Goal: Register for event/course

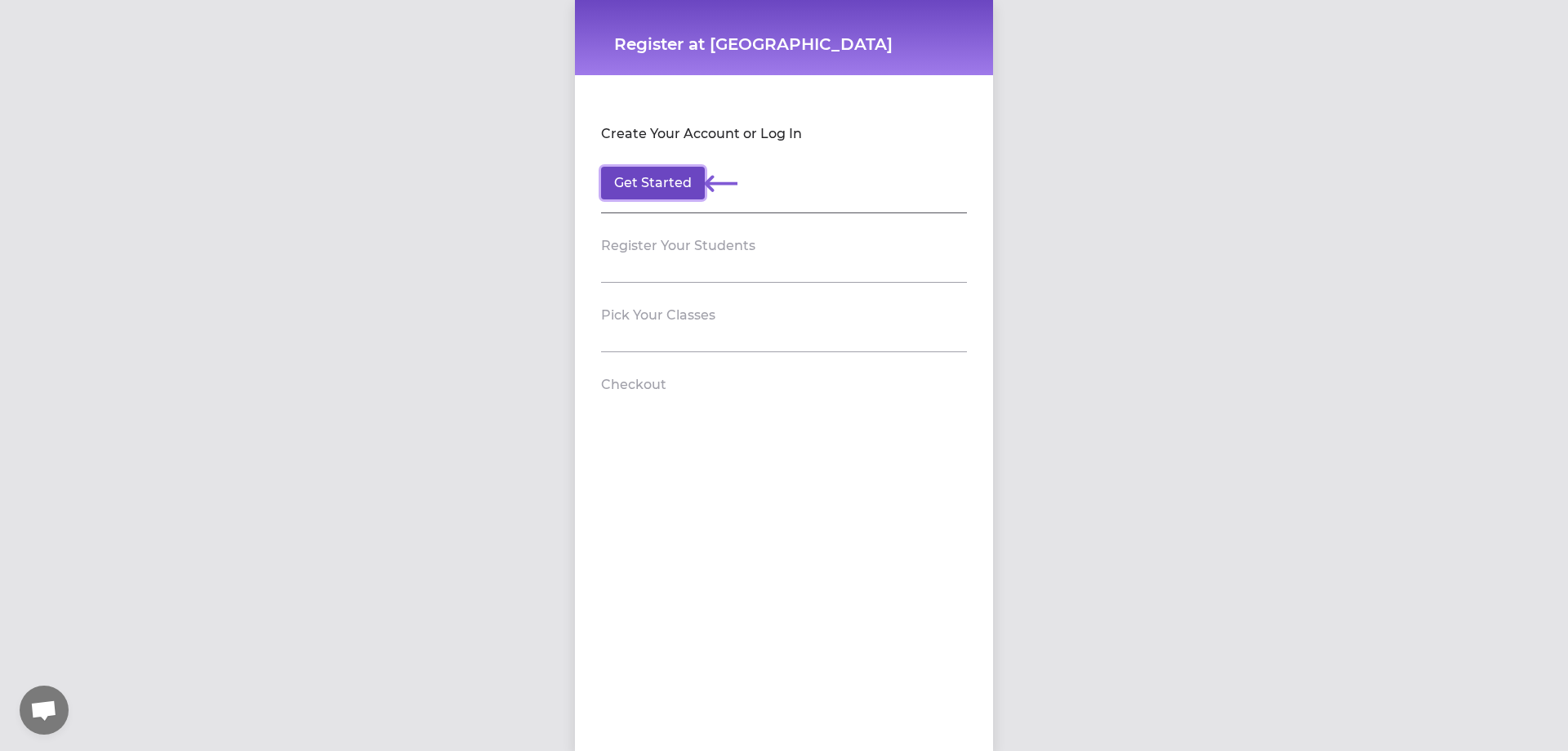
click at [661, 174] on button "Get Started" at bounding box center [652, 182] width 104 height 32
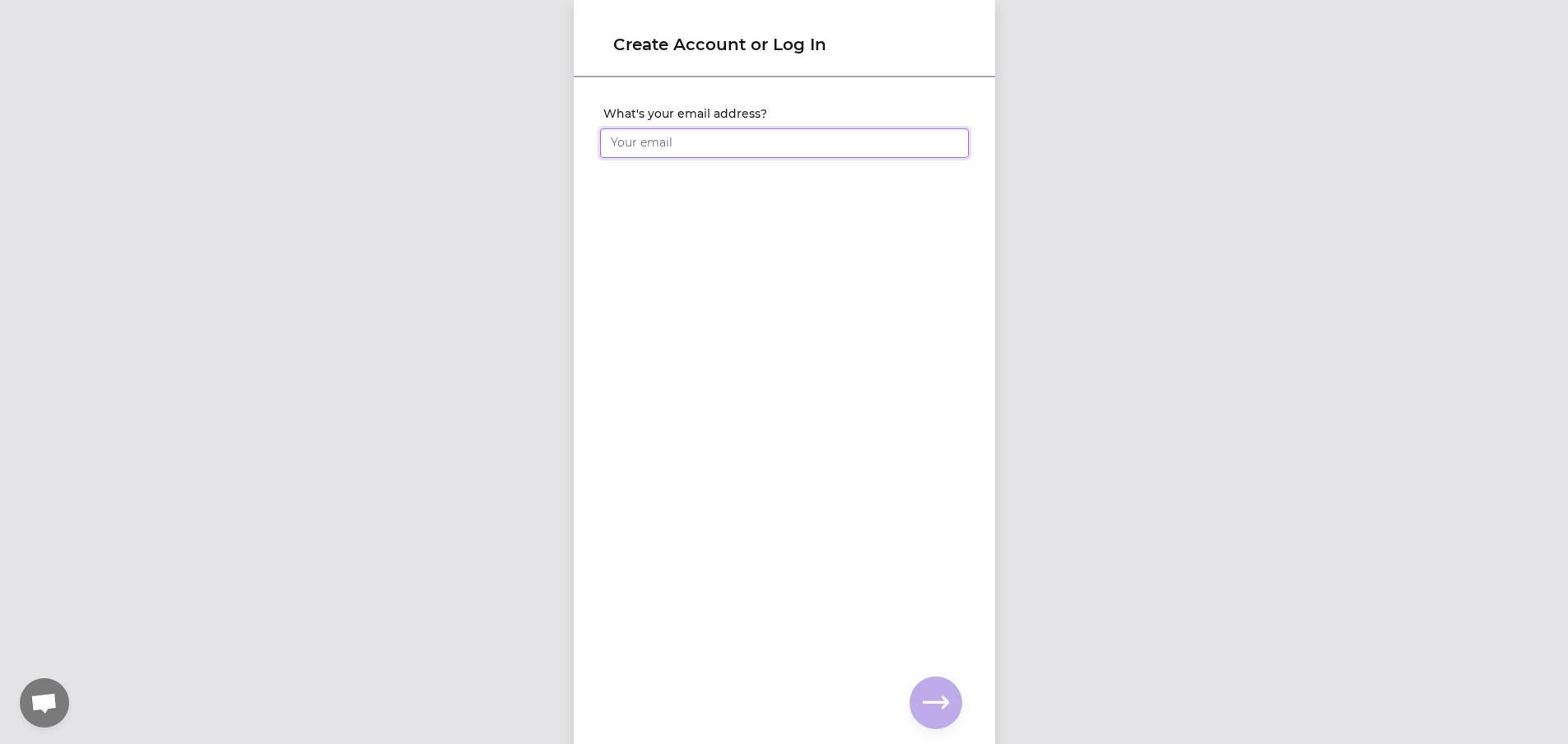
click at [677, 152] on input "What's your email address?" at bounding box center [784, 143] width 369 height 30
type input "[EMAIL_ADDRESS][DOMAIN_NAME]"
click at [945, 695] on icon "button" at bounding box center [936, 703] width 26 height 26
click at [701, 133] on input "What's your full name?" at bounding box center [784, 143] width 369 height 30
type input "[PERSON_NAME]"
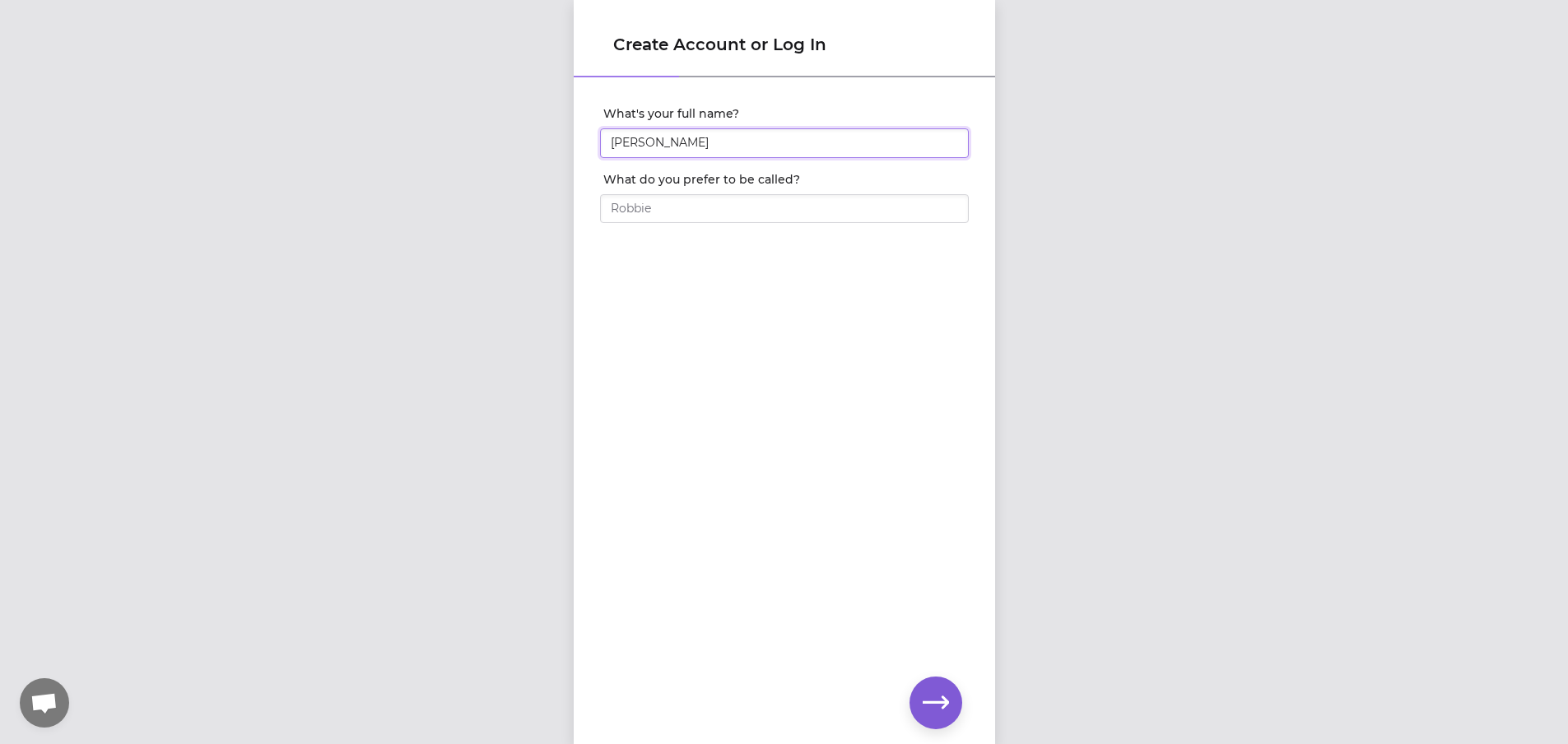
type input "[PERSON_NAME]"
click input "submit" at bounding box center [0, 0] width 0 height 0
click at [701, 133] on input "What's your phone number?" at bounding box center [784, 143] width 369 height 30
type input "[PHONE_NUMBER]"
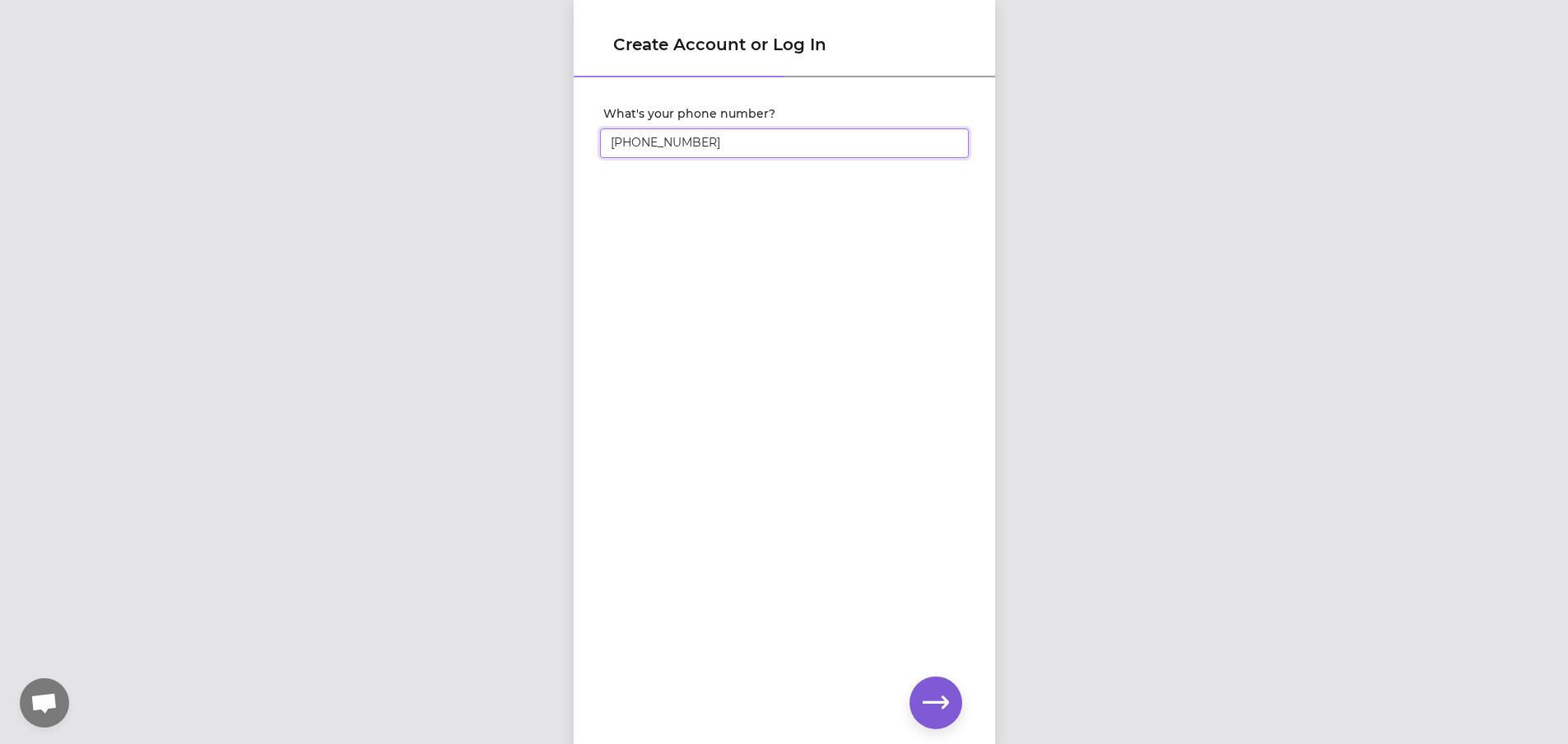
click input "submit" at bounding box center [0, 0] width 0 height 0
click at [939, 698] on icon "button" at bounding box center [936, 703] width 26 height 26
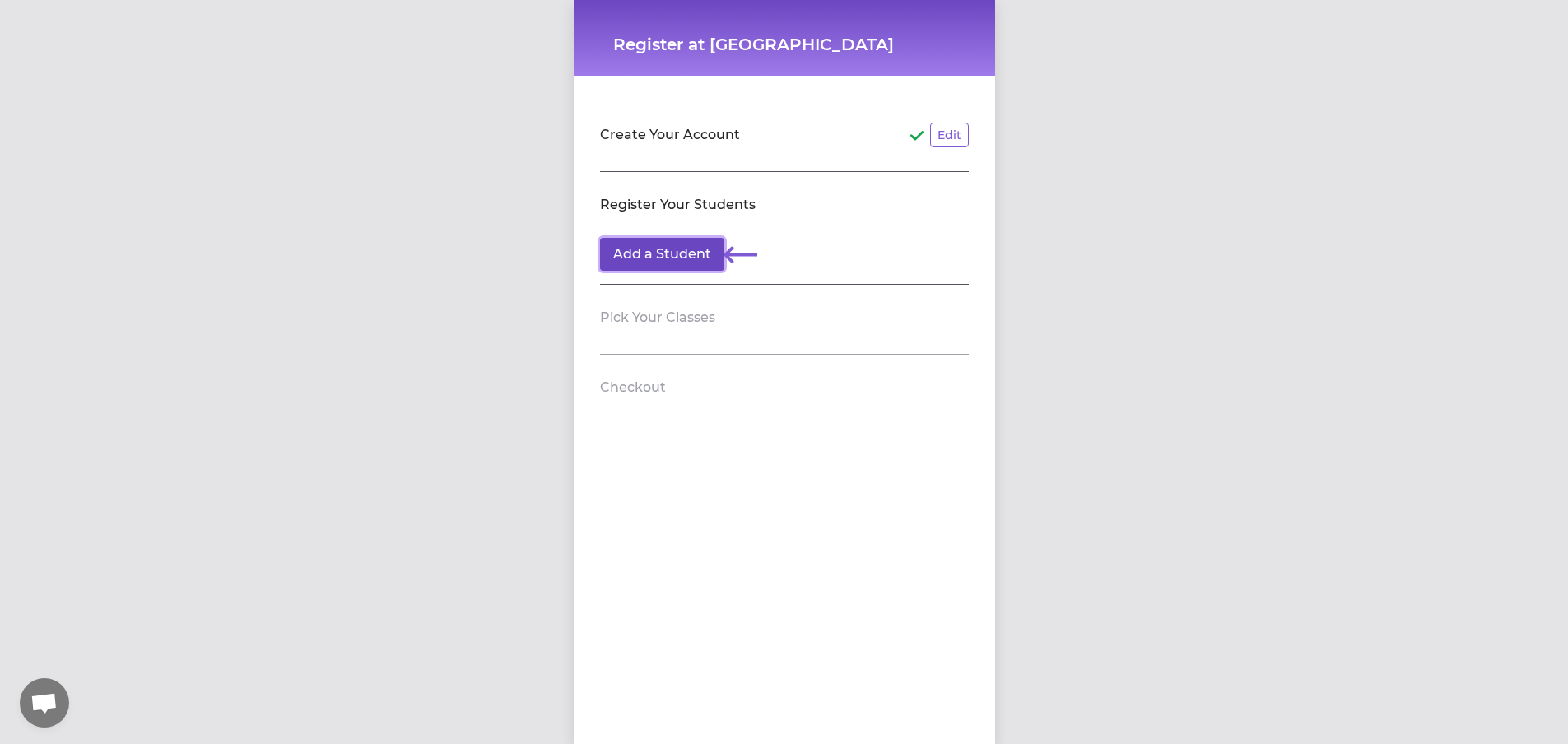
click at [655, 256] on button "Add a Student" at bounding box center [662, 254] width 124 height 33
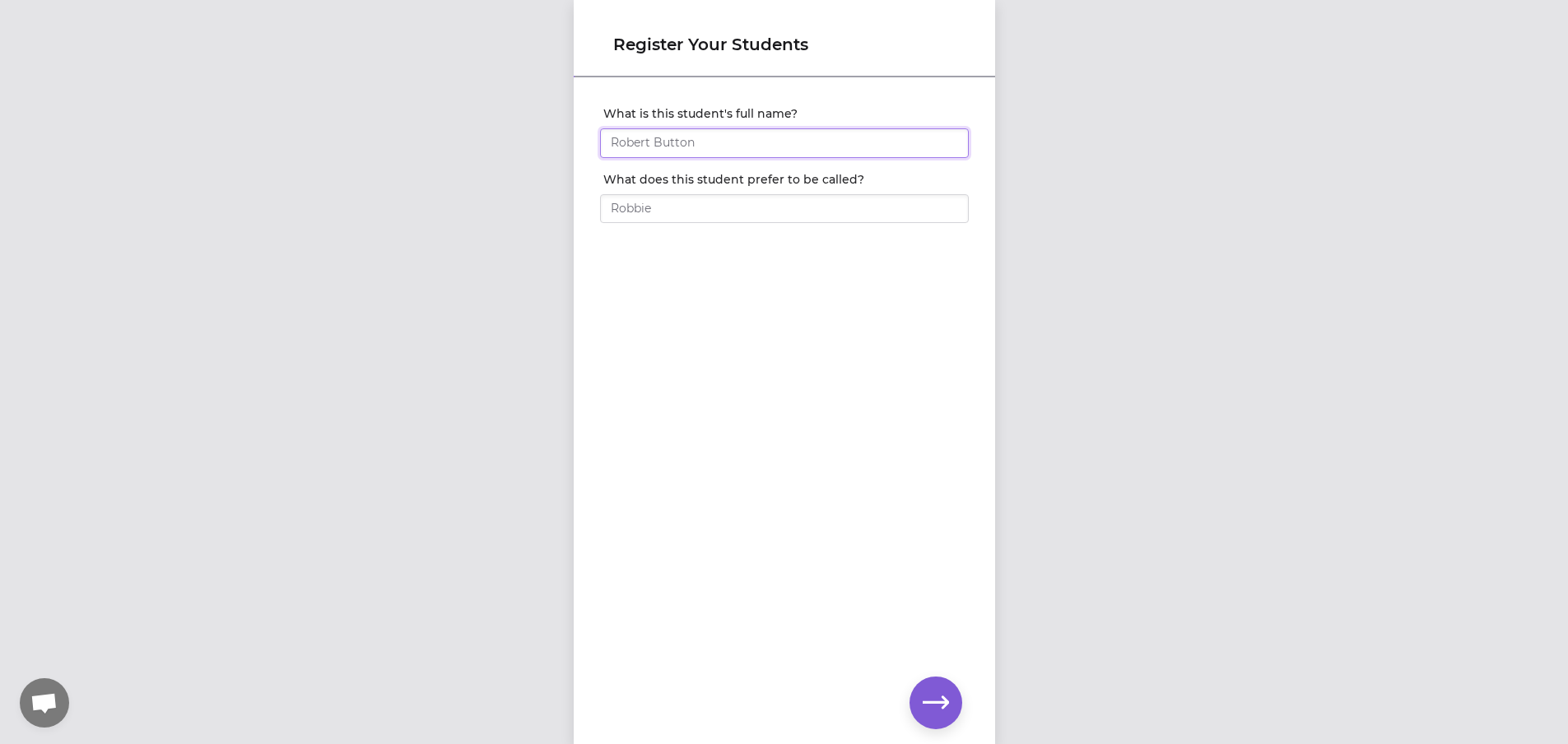
click at [700, 146] on input "What is this student's full name?" at bounding box center [784, 143] width 369 height 30
type input "[PERSON_NAME]"
click at [931, 694] on icon "button" at bounding box center [936, 703] width 26 height 26
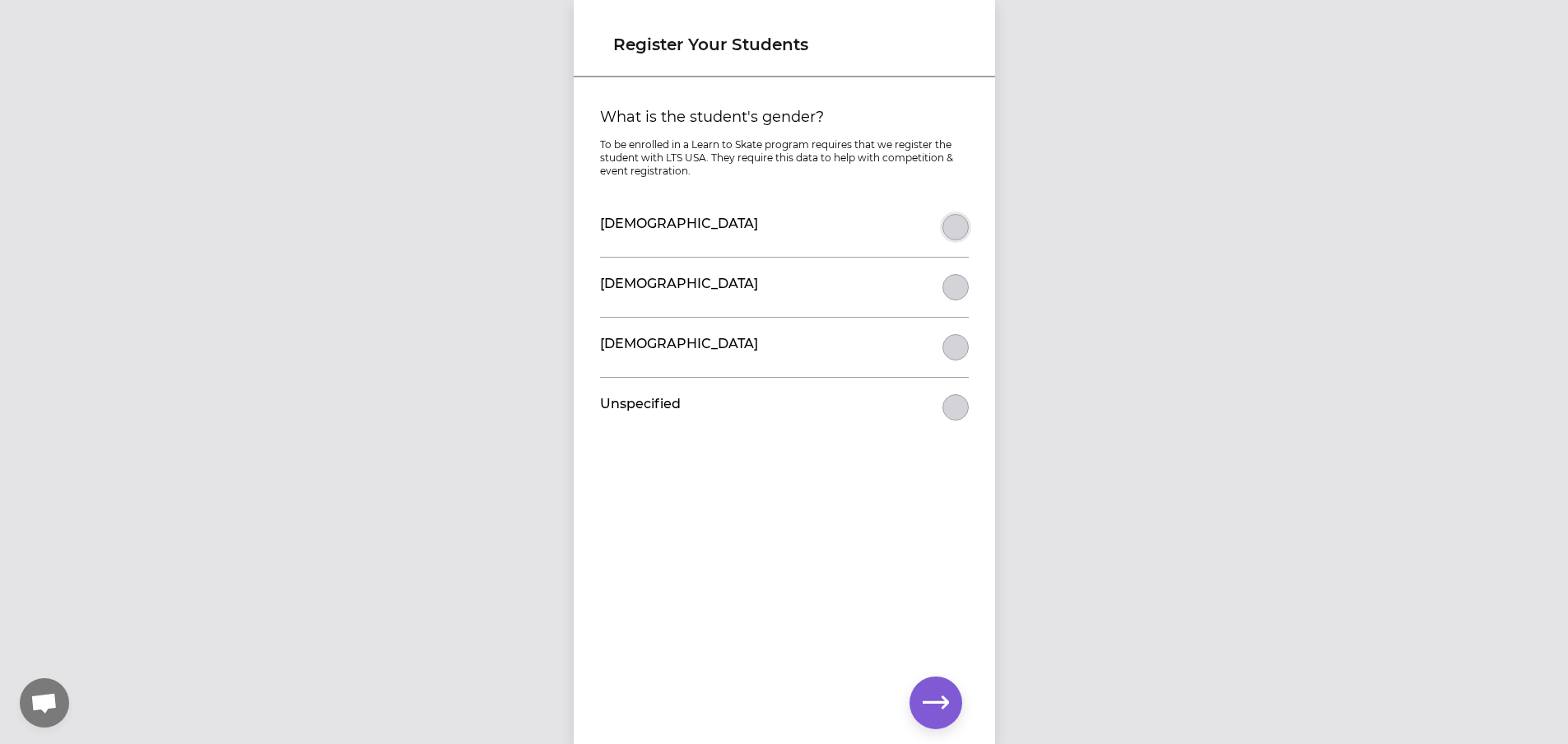
click at [950, 225] on button "What is the student's gender?" at bounding box center [955, 227] width 26 height 26
click at [923, 697] on icon "button" at bounding box center [936, 703] width 26 height 26
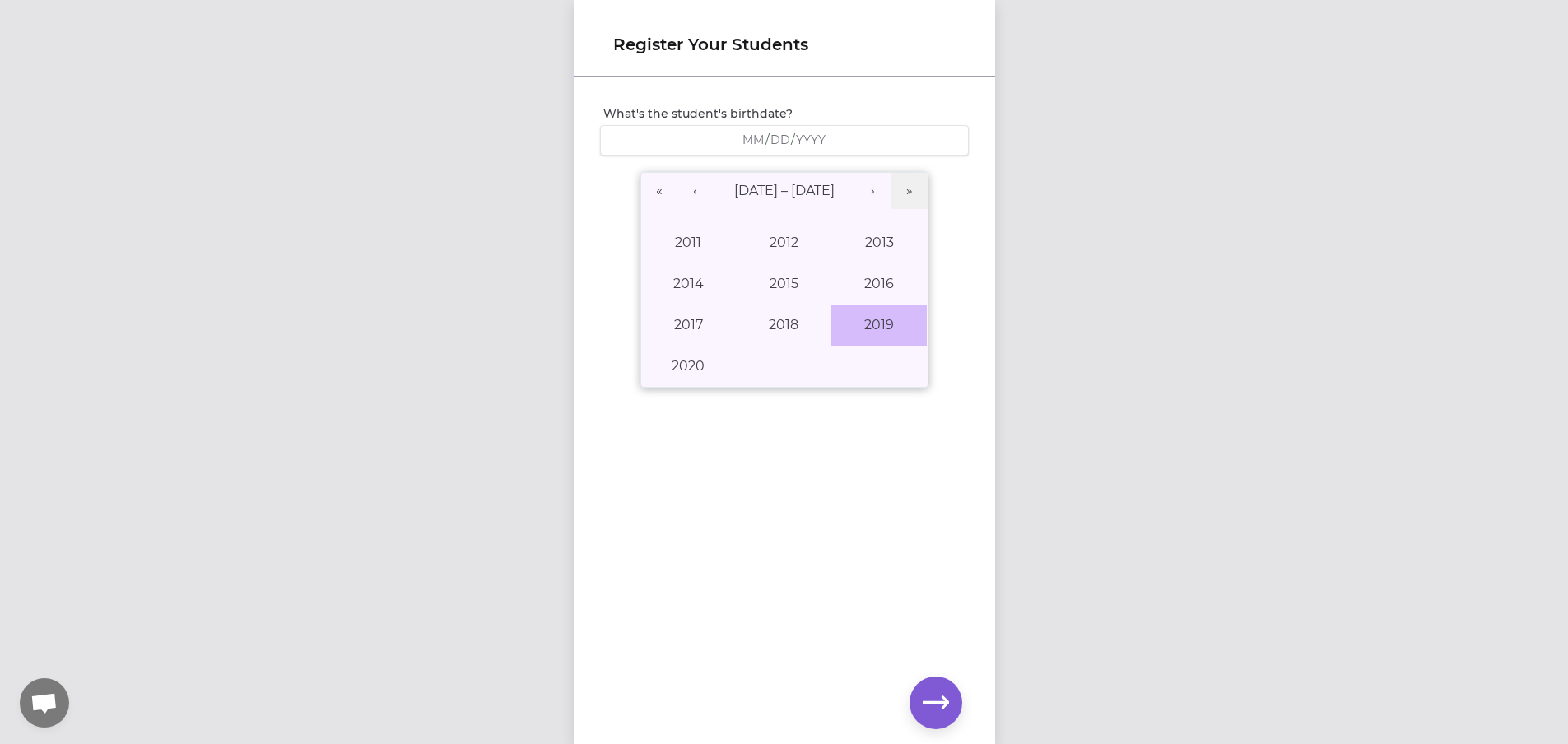
click at [876, 319] on button "2019" at bounding box center [878, 325] width 96 height 41
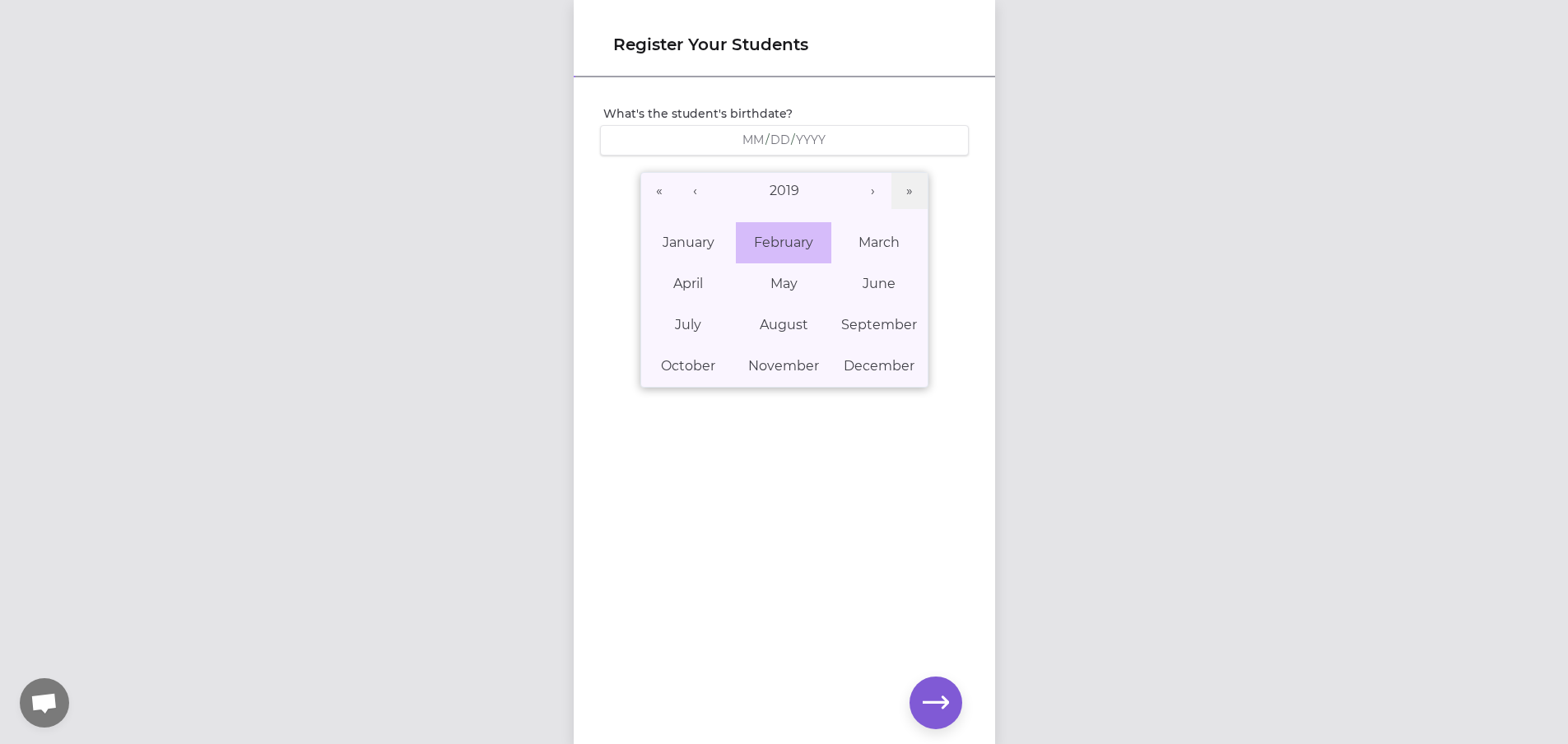
click at [793, 236] on abbr "February" at bounding box center [784, 242] width 59 height 16
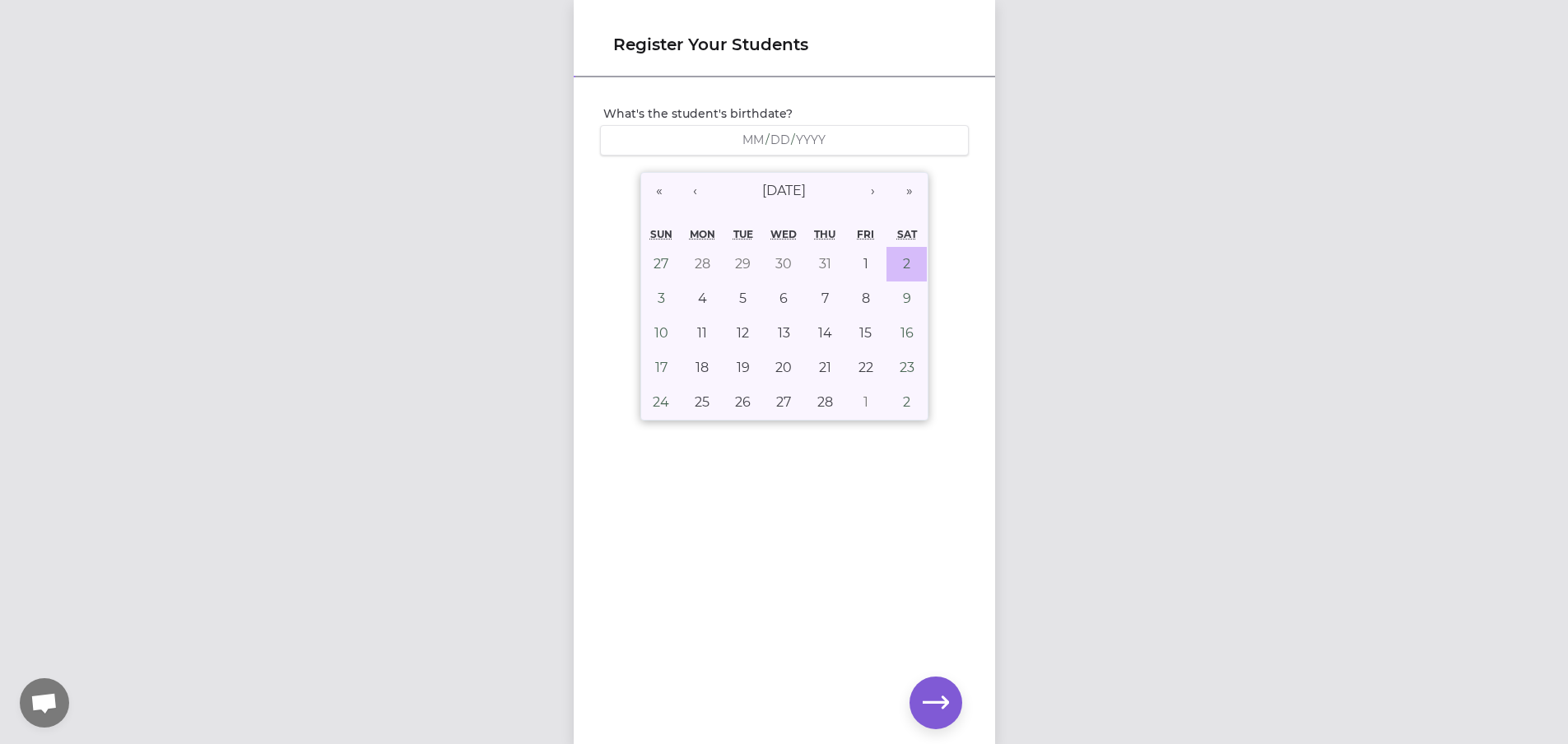
click at [911, 257] on button "2" at bounding box center [907, 264] width 41 height 34
type input "[DATE]"
type input "2"
type input "2019"
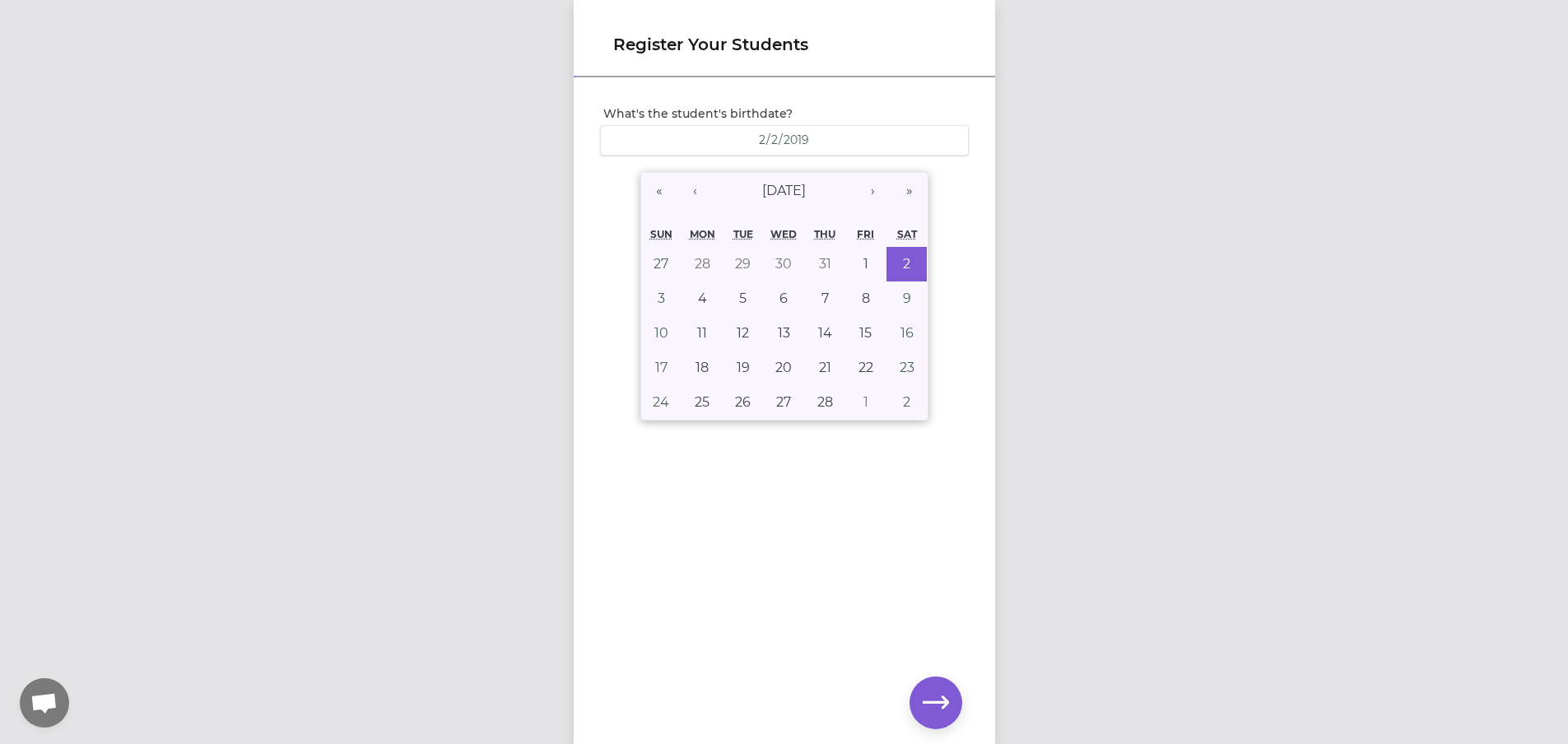
click at [1191, 330] on div "Register Your Students What's the student's birthdate? [DEMOGRAPHIC_DATA] [DEMO…" at bounding box center [784, 372] width 1568 height 744
click at [1170, 330] on div "Register Your Students What's the student's birthdate? [DEMOGRAPHIC_DATA] [DEMO…" at bounding box center [784, 372] width 1568 height 744
click at [902, 260] on abbr "2" at bounding box center [906, 264] width 7 height 16
click at [849, 529] on div "What's the student's birthdate? [DEMOGRAPHIC_DATA] [DEMOGRAPHIC_DATA] « ‹ [DATE…" at bounding box center [784, 384] width 421 height 610
click at [934, 699] on icon "button" at bounding box center [936, 703] width 26 height 26
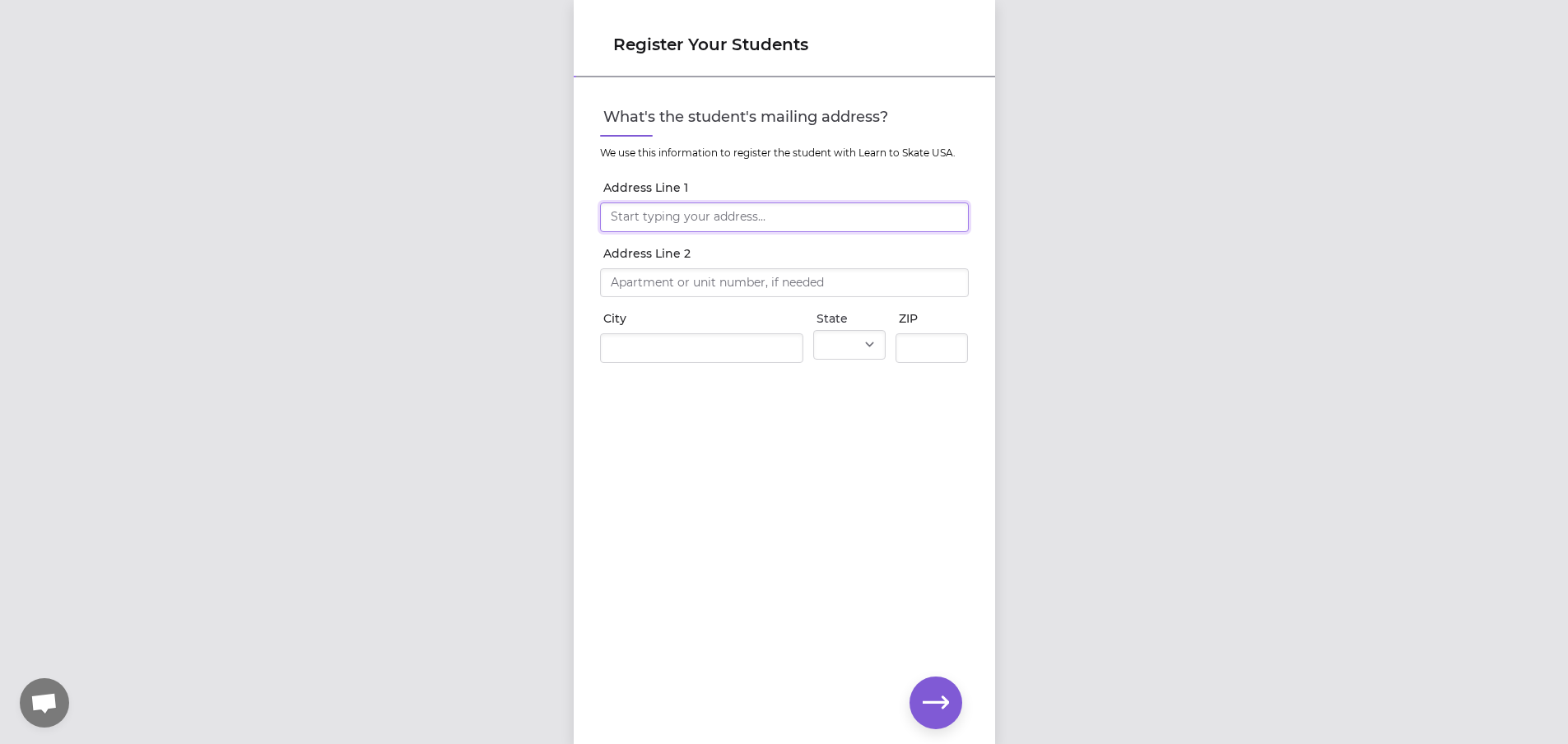
click at [672, 208] on input "Address Line 1" at bounding box center [784, 217] width 369 height 30
type input "[STREET_ADDRESS]"
type input "Coeur d Alene"
select select "ID"
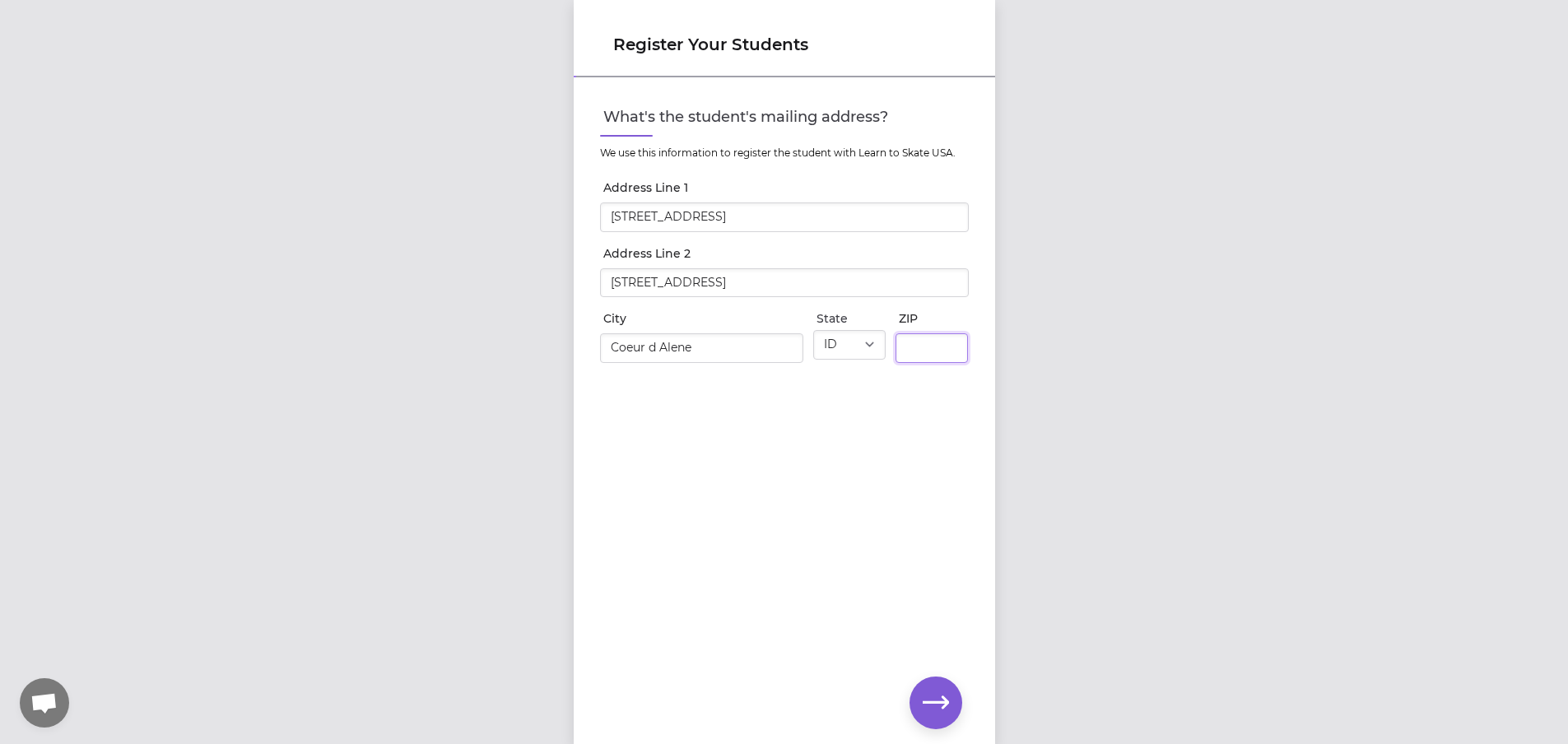
type input "83815"
drag, startPoint x: 770, startPoint y: 279, endPoint x: 479, endPoint y: 292, distance: 291.3
click at [482, 292] on div "Register Your Students What's the student's mailing address? We use this inform…" at bounding box center [784, 372] width 1568 height 744
click at [932, 698] on icon "button" at bounding box center [936, 703] width 26 height 26
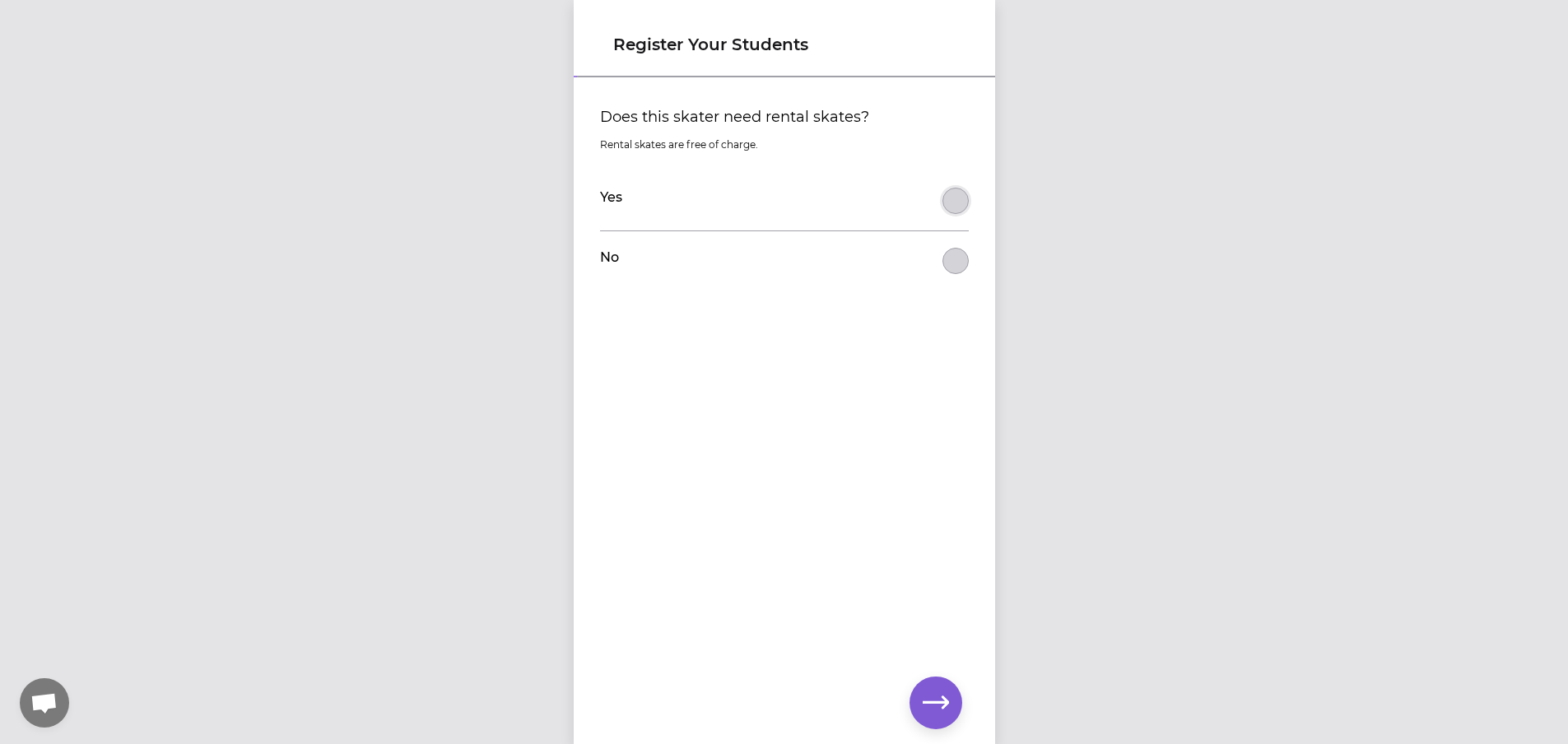
click at [944, 196] on button "Does this skater need rental skates?" at bounding box center [955, 201] width 26 height 26
click at [937, 697] on icon "button" at bounding box center [936, 703] width 26 height 26
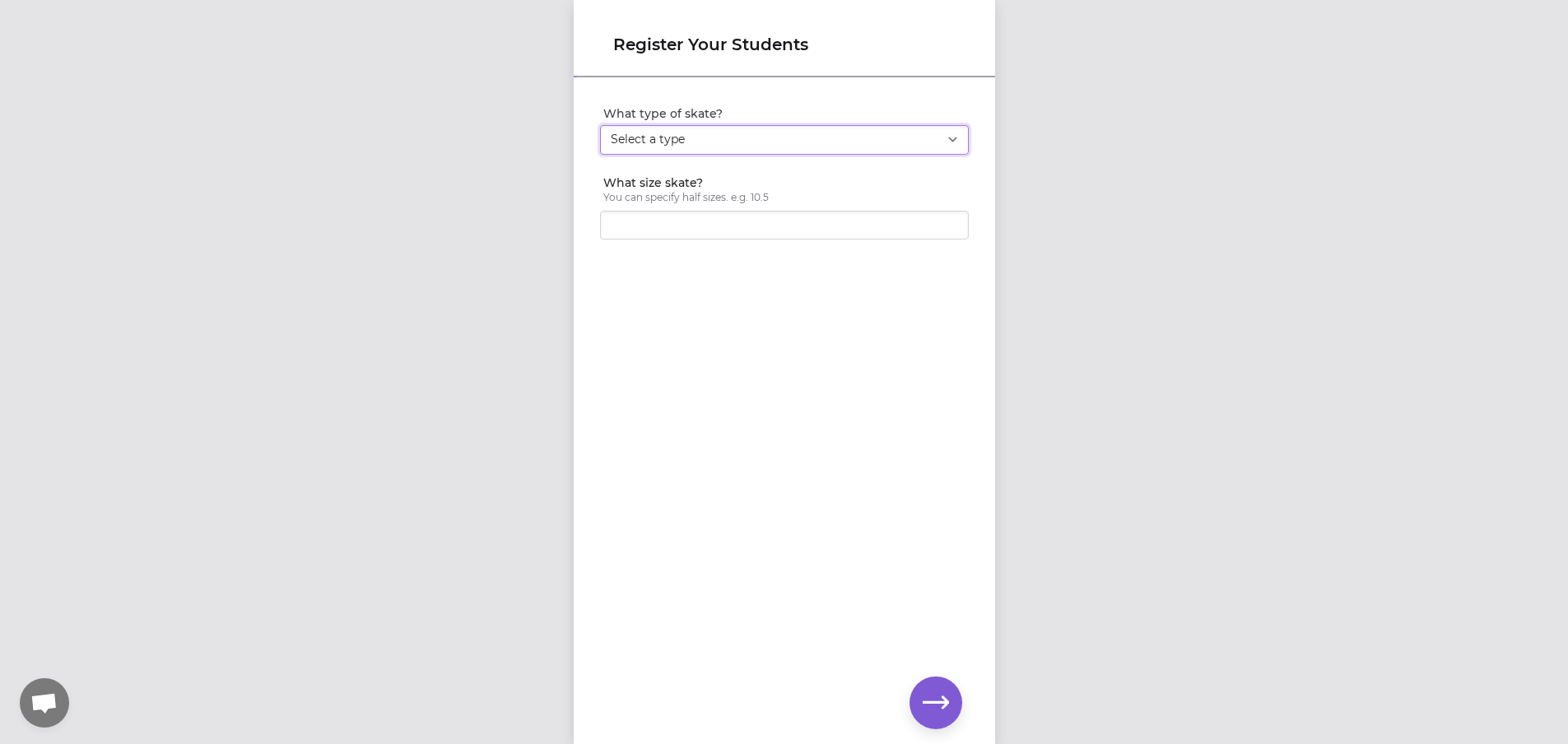
click at [681, 129] on select "Select a type Youth Figure Men's Figure Women's Figure Men's Hockey Women's Hoc…" at bounding box center [784, 140] width 369 height 30
click at [648, 140] on select "Select a type Youth Figure Men's Figure Women's Figure Men's Hockey Women's Hoc…" at bounding box center [784, 140] width 369 height 30
select select "youth_hockey"
click at [600, 125] on select "Select a type Youth Figure Men's Figure Women's Figure Men's Hockey Women's Hoc…" at bounding box center [784, 140] width 369 height 30
click at [659, 228] on input "What size skate?" at bounding box center [784, 226] width 369 height 30
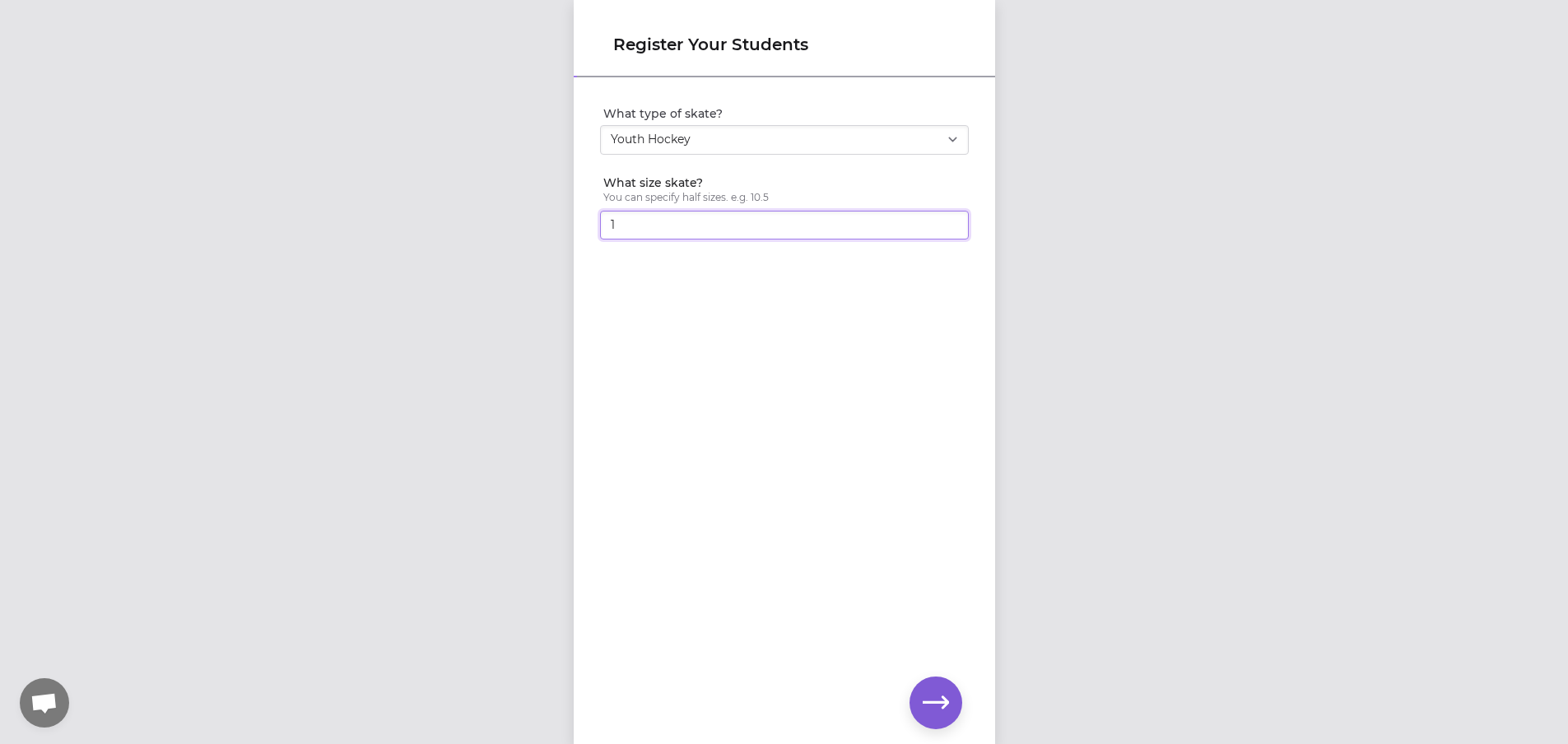
click at [943, 220] on input "1" at bounding box center [784, 226] width 369 height 30
click at [943, 228] on input "1" at bounding box center [784, 226] width 369 height 30
drag, startPoint x: 771, startPoint y: 228, endPoint x: 715, endPoint y: 228, distance: 56.0
click at [771, 228] on input "1" at bounding box center [784, 226] width 369 height 30
type input "12"
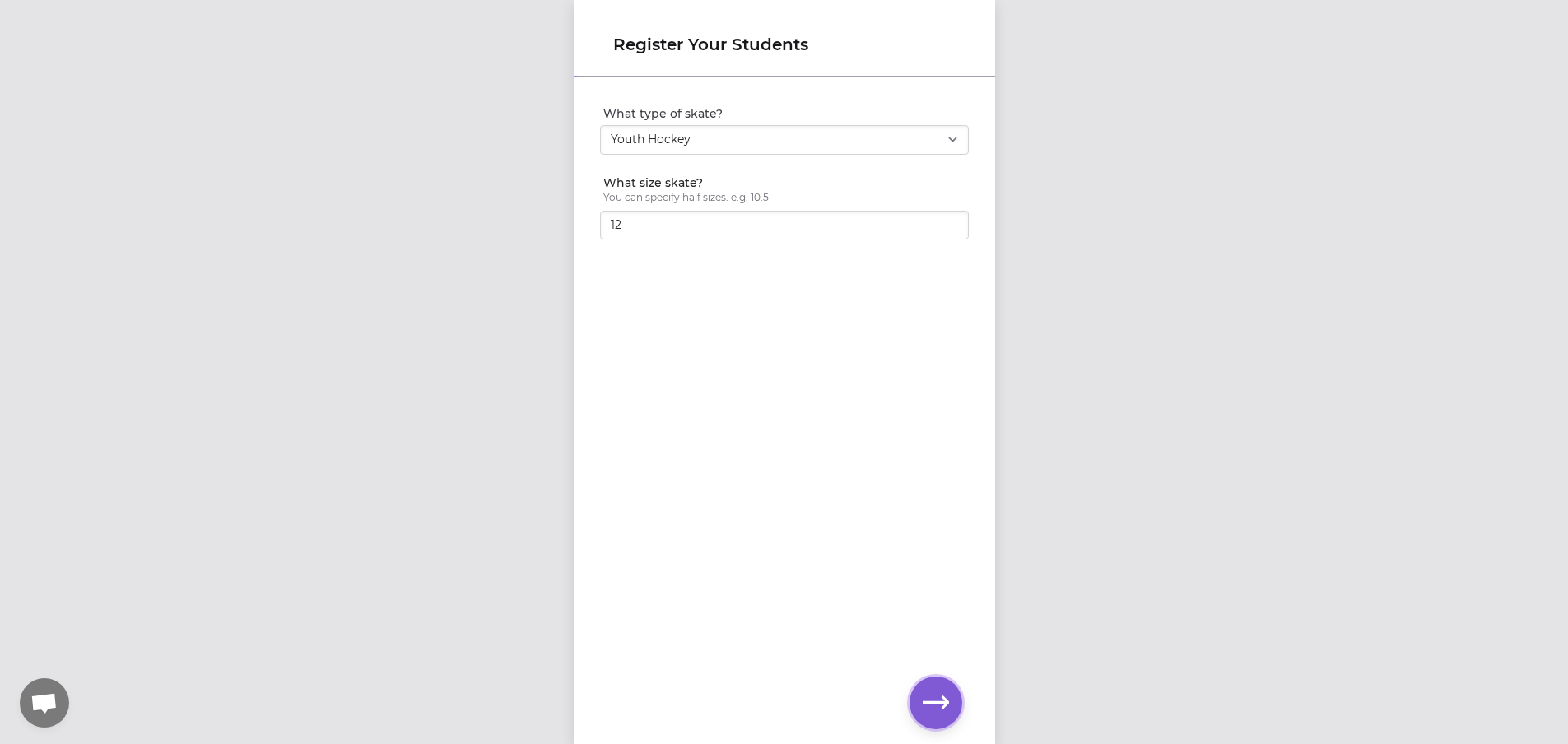
click at [930, 700] on icon "button" at bounding box center [936, 703] width 26 height 26
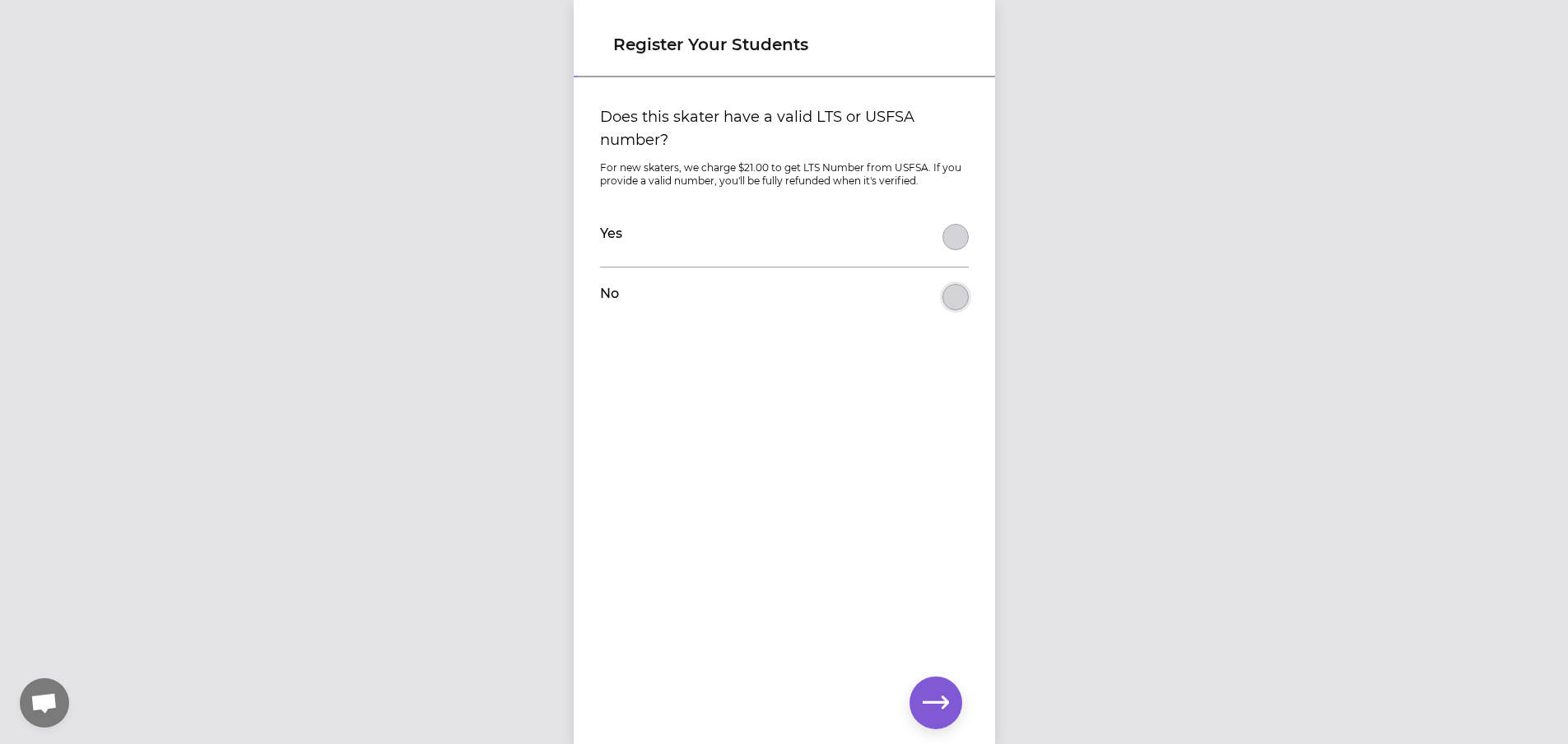
click at [950, 250] on button "Does this skater have a valid LTS or USFSA number?" at bounding box center [955, 237] width 26 height 26
click at [929, 712] on icon "button" at bounding box center [936, 703] width 26 height 26
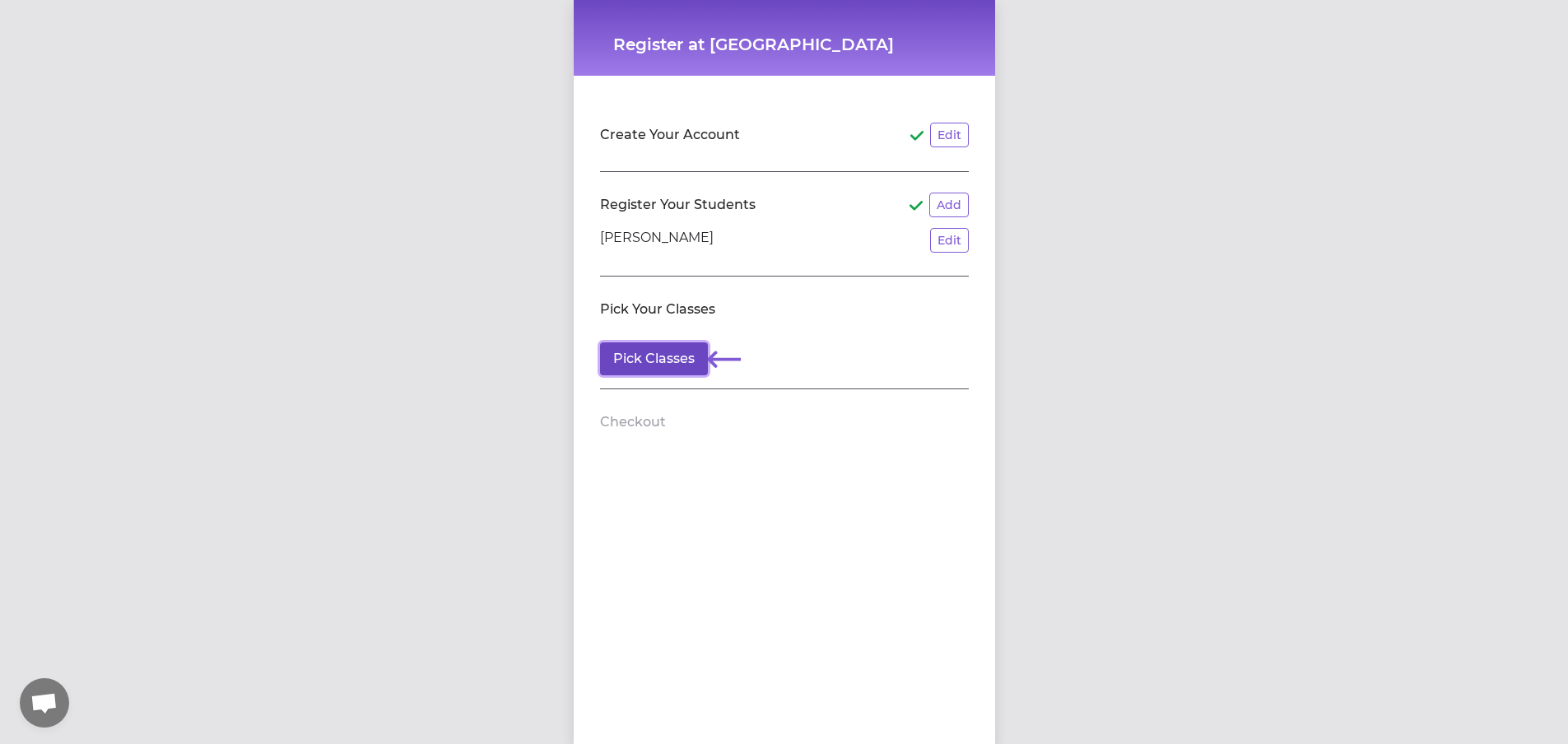
click at [645, 356] on button "Pick Classes" at bounding box center [654, 359] width 108 height 33
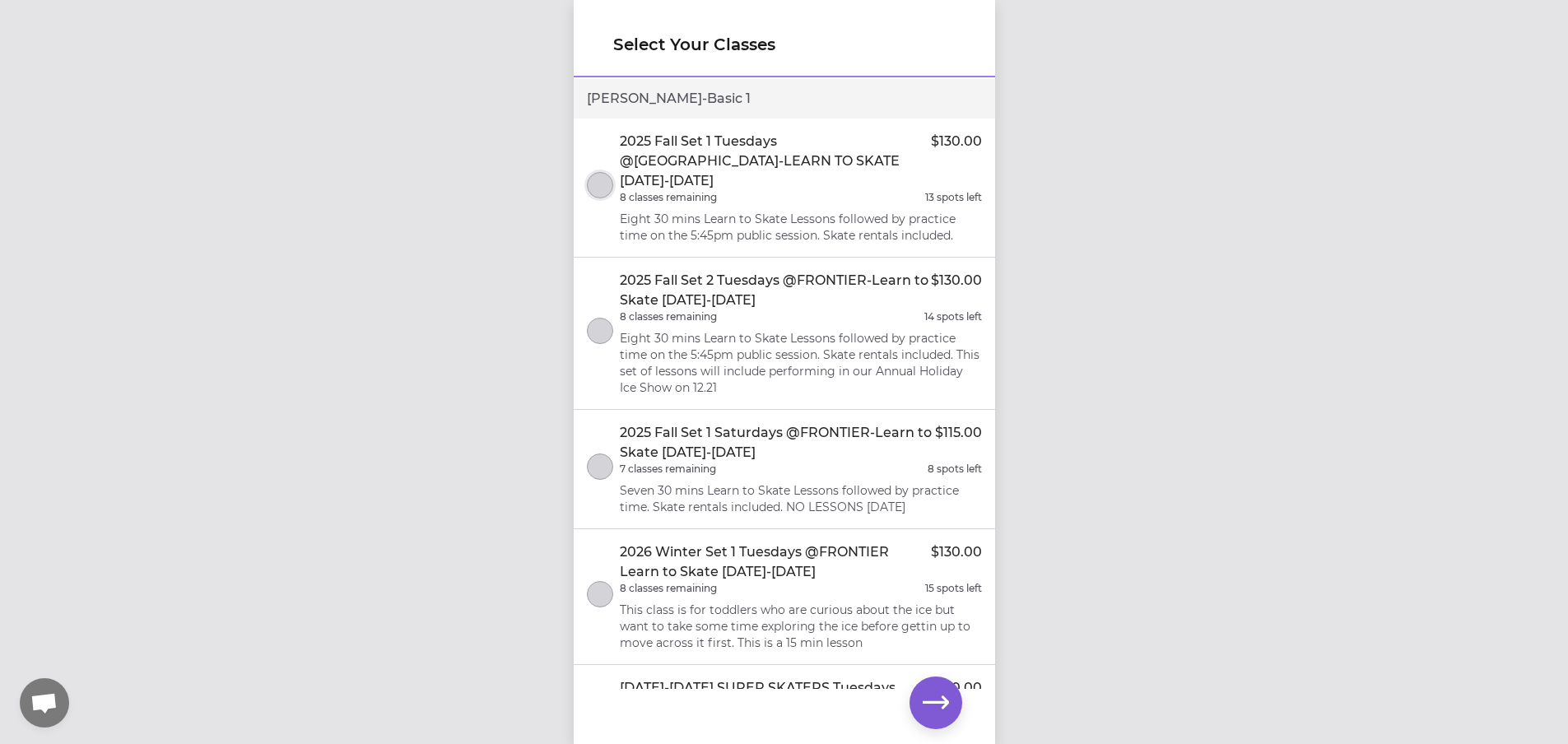
click at [597, 172] on button "select class" at bounding box center [600, 185] width 26 height 26
click at [1066, 453] on div "Select Your Classes [PERSON_NAME] - Basic 1 2025 Fall Set 1 Tuesdays @[GEOGRAPH…" at bounding box center [784, 372] width 1568 height 744
click at [937, 710] on icon "button" at bounding box center [936, 703] width 26 height 26
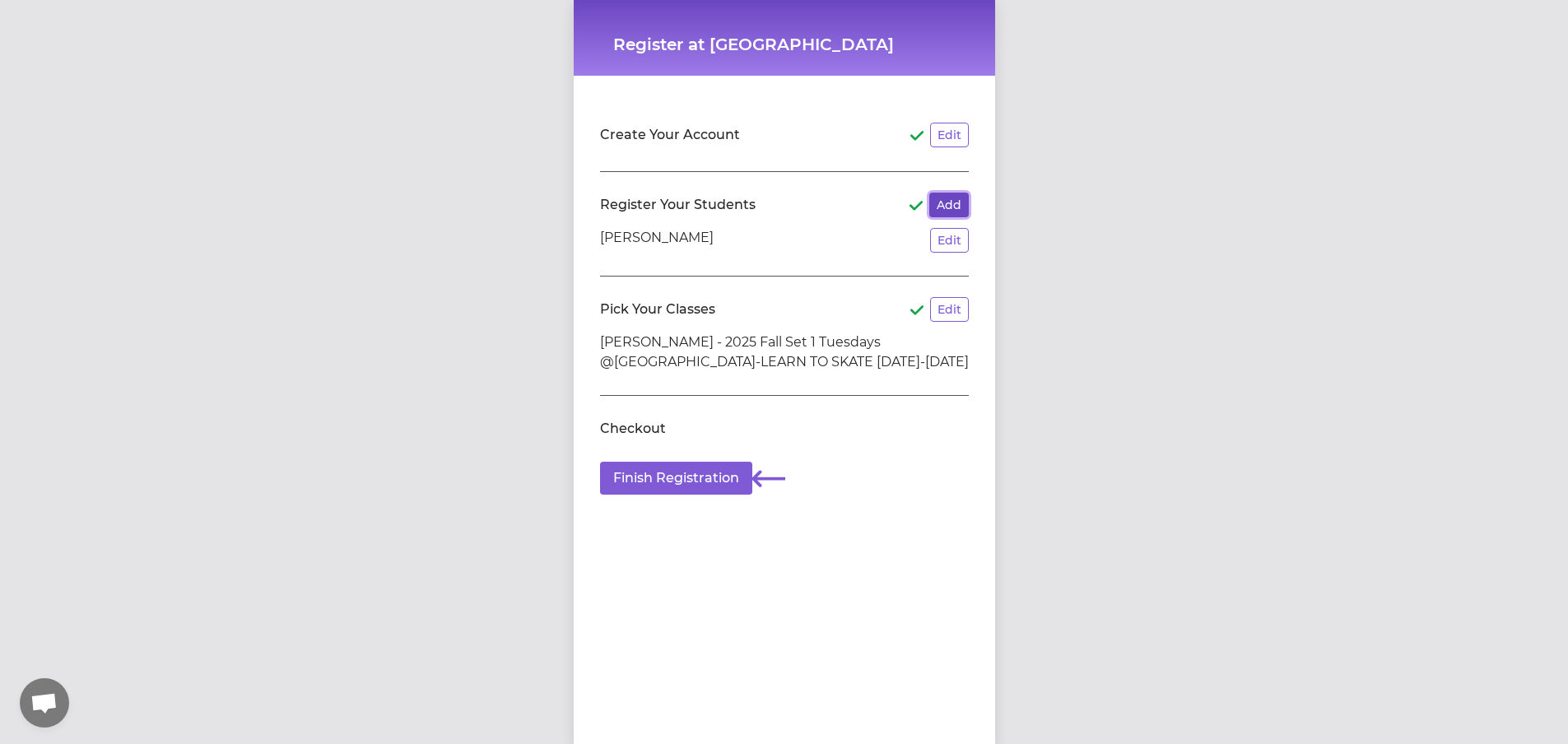
click at [941, 206] on button "Add" at bounding box center [949, 204] width 40 height 25
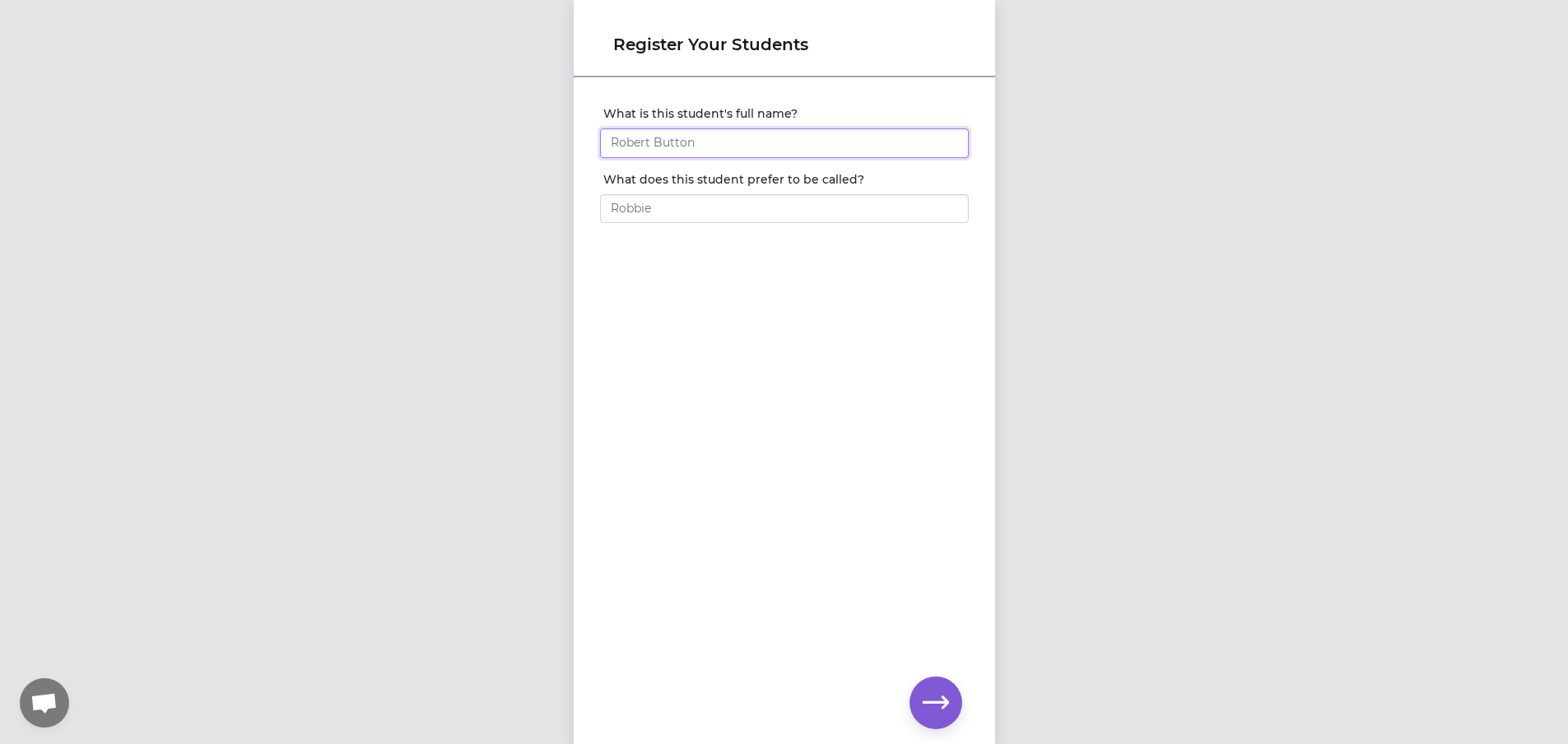
drag, startPoint x: 726, startPoint y: 137, endPoint x: 717, endPoint y: 144, distance: 11.4
click at [717, 144] on input "What is this student's full name?" at bounding box center [784, 143] width 369 height 30
type input "Camden [PERSON_NAME]"
type input "[GEOGRAPHIC_DATA]"
click at [945, 698] on icon "button" at bounding box center [936, 703] width 26 height 26
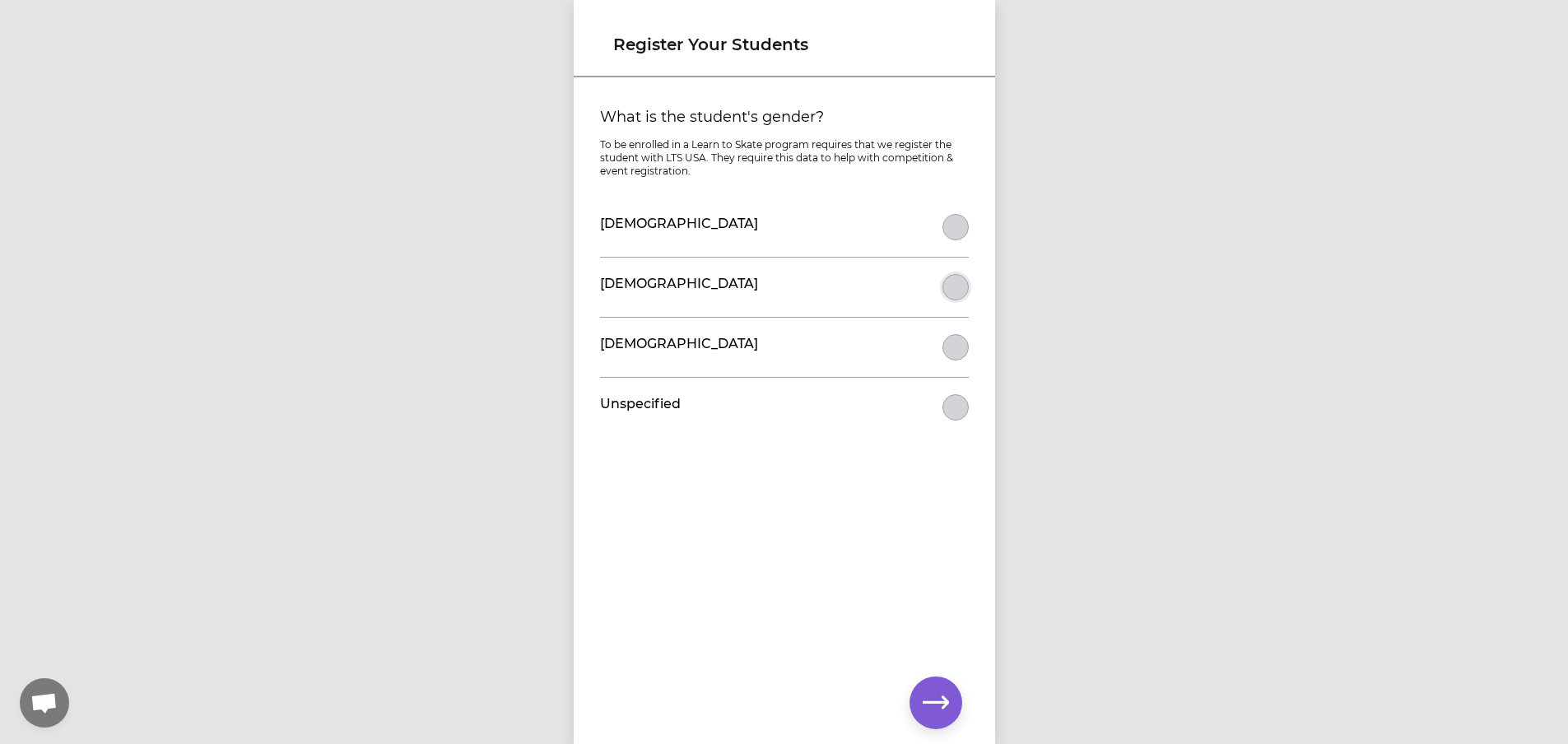
click at [951, 241] on button "What is the student's gender?" at bounding box center [955, 227] width 26 height 26
click at [941, 684] on button "button" at bounding box center [935, 703] width 53 height 53
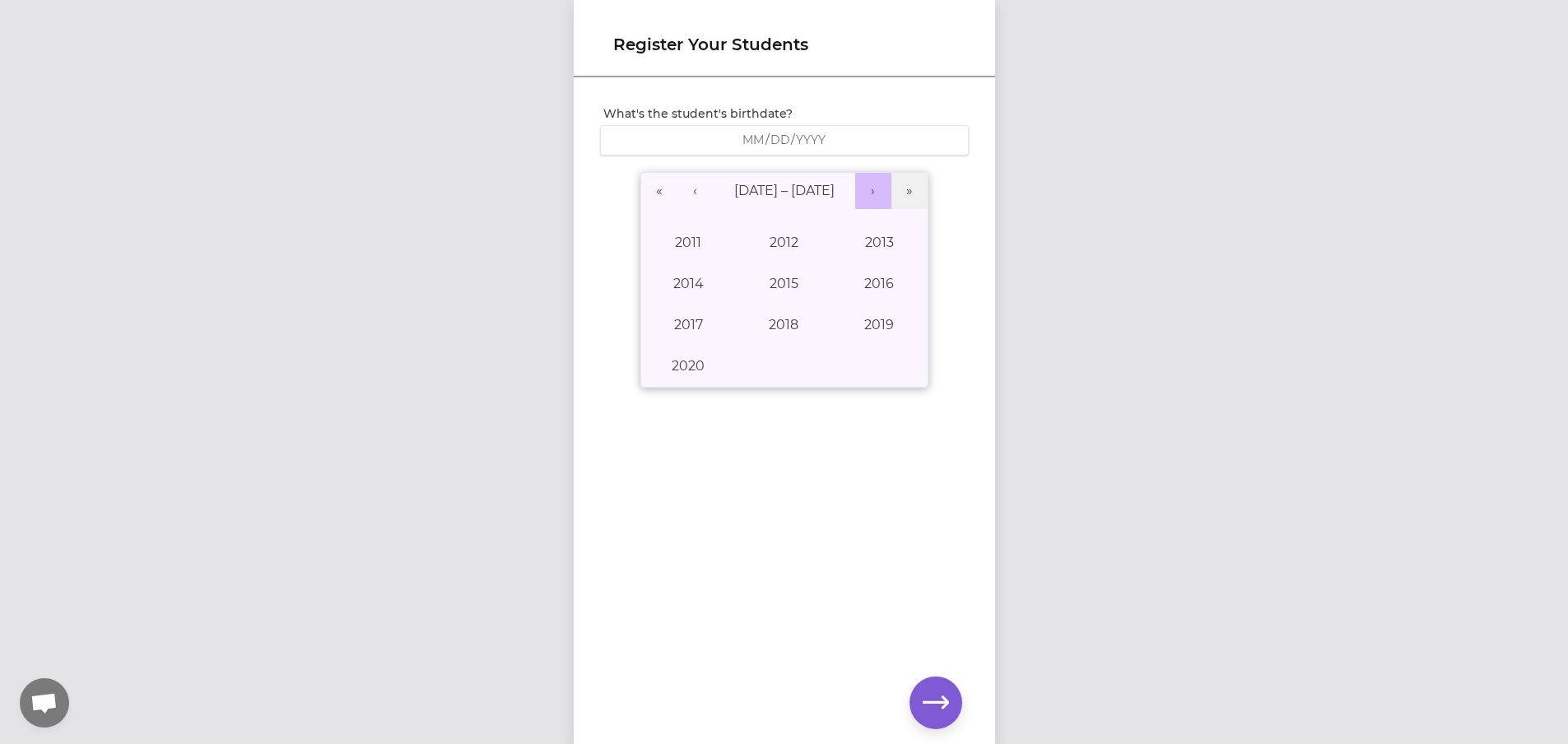
click at [865, 190] on button "›" at bounding box center [873, 190] width 36 height 36
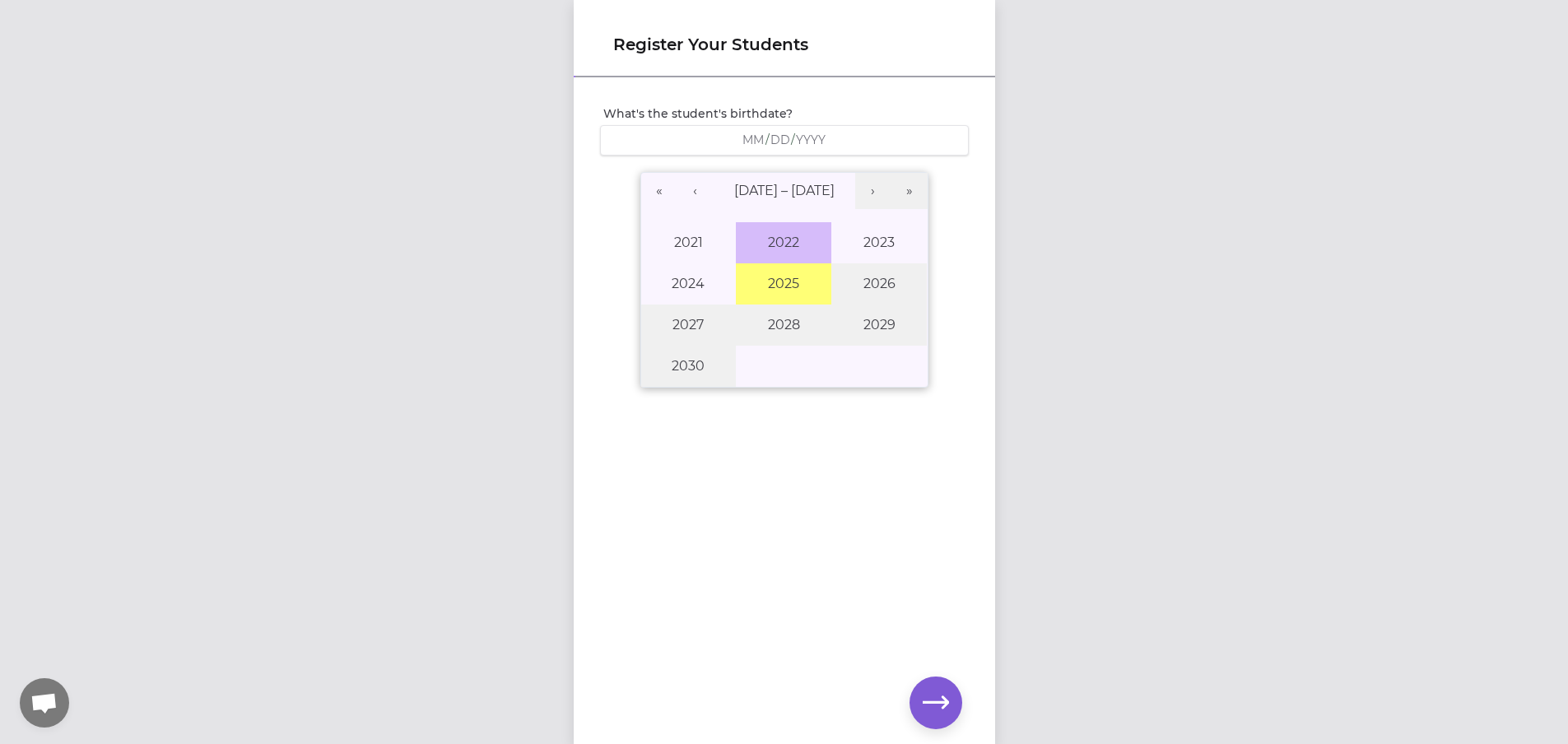
click at [757, 249] on button "2022" at bounding box center [783, 242] width 96 height 41
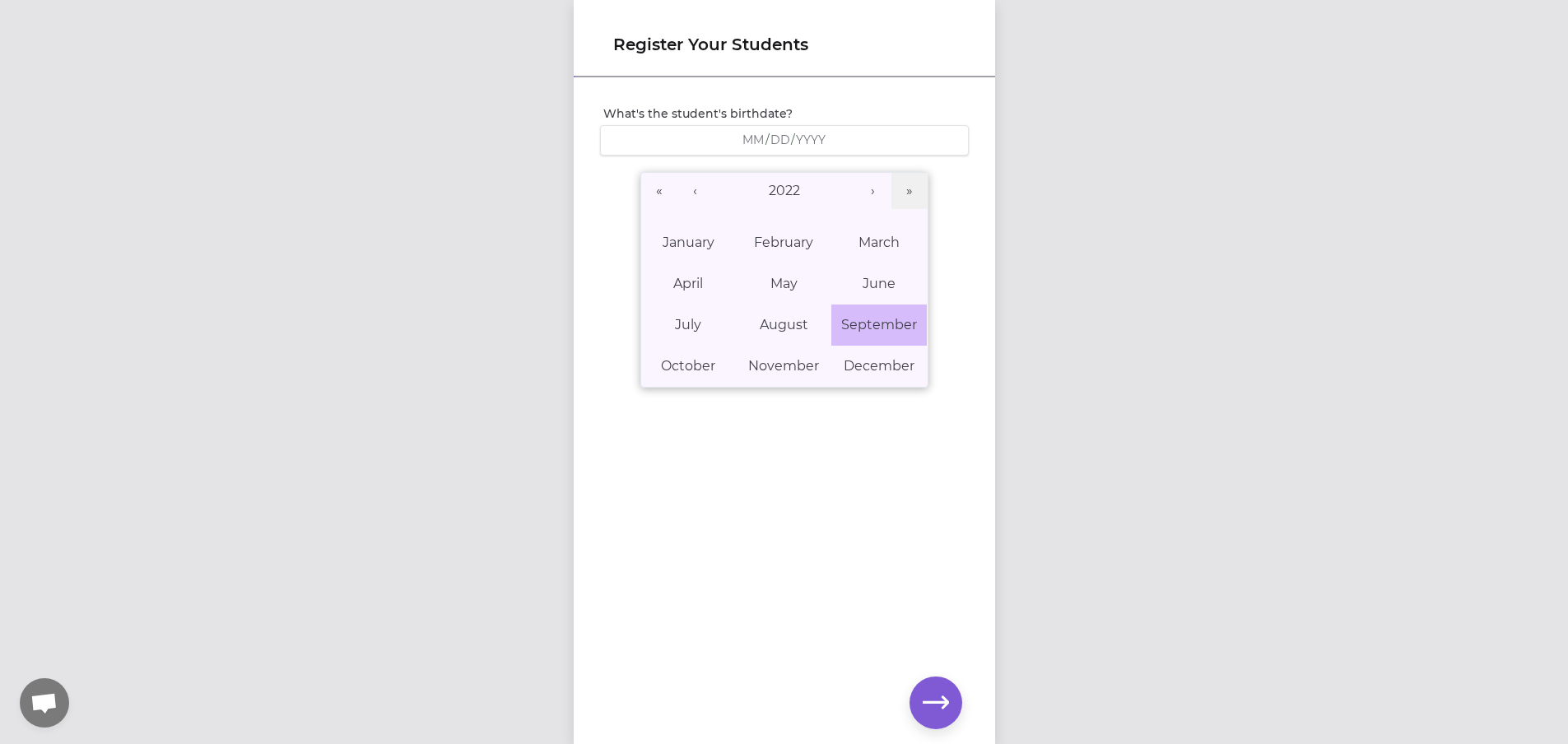
click at [896, 326] on abbr "September" at bounding box center [879, 324] width 76 height 16
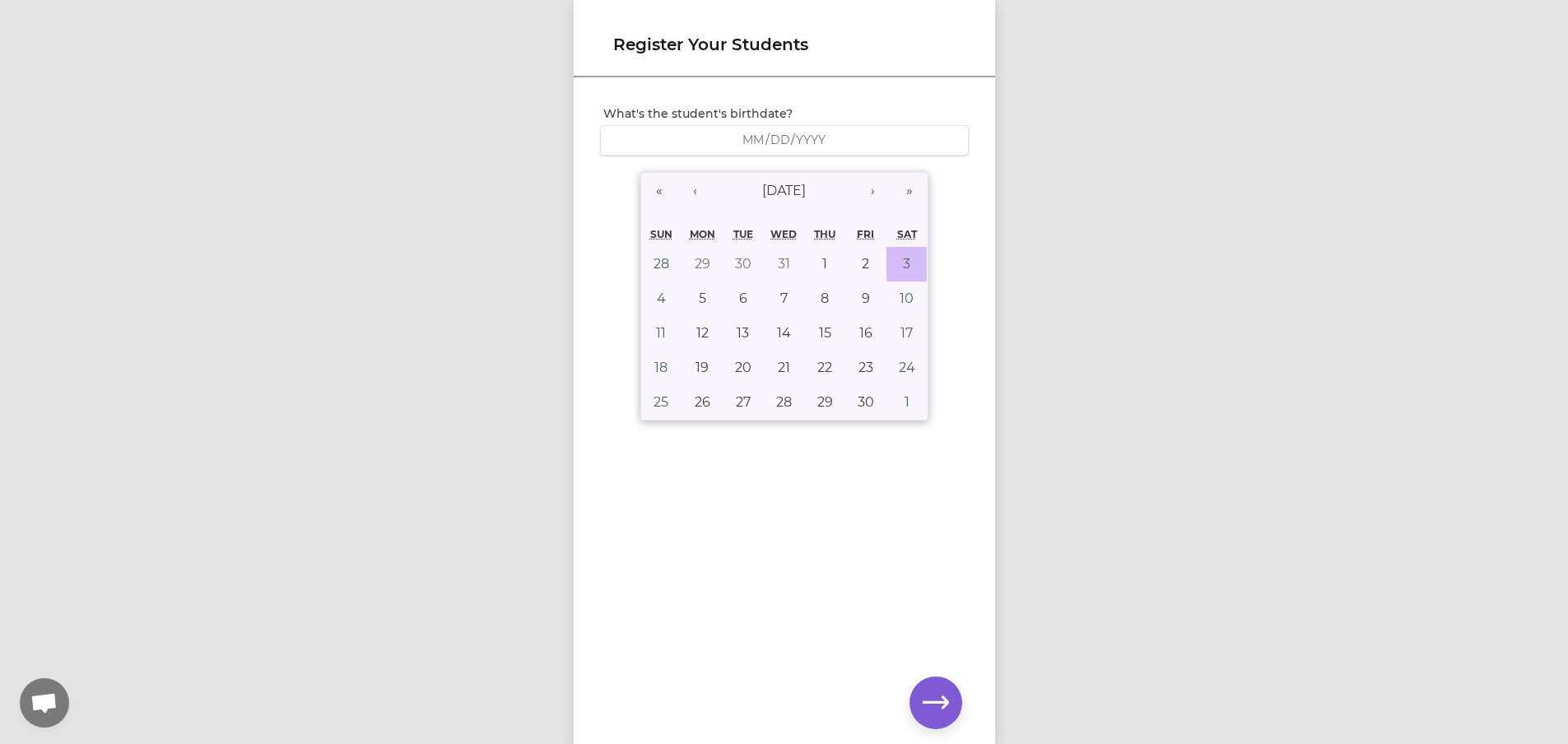
click at [899, 273] on button "3" at bounding box center [907, 264] width 41 height 34
type input "[DATE]"
type input "9"
type input "3"
type input "2022"
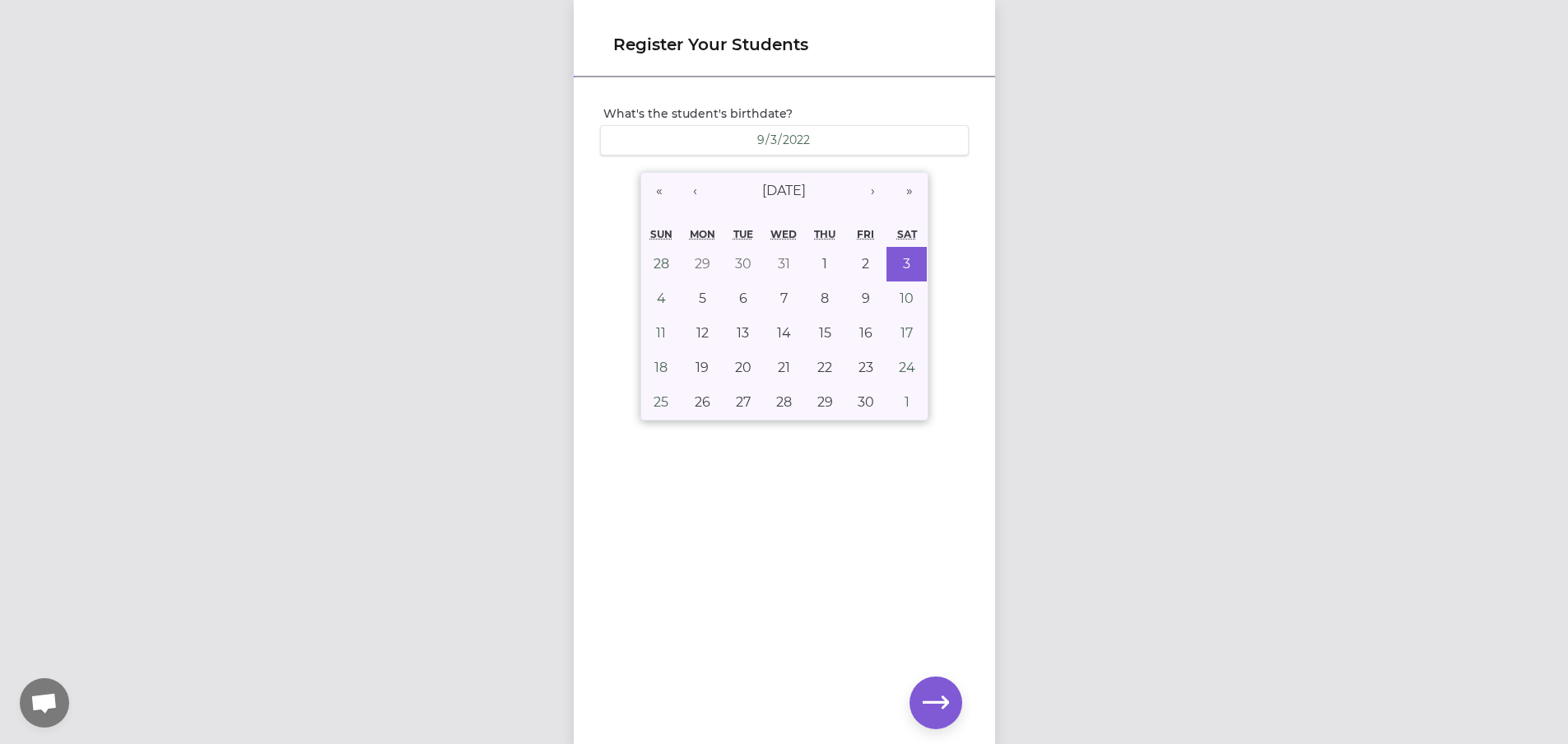
click at [1001, 358] on div "Register Your Students What's the student's birthdate? [DEMOGRAPHIC_DATA] [DEMO…" at bounding box center [784, 372] width 1568 height 744
click at [910, 580] on div "What's the student's birthdate? [DEMOGRAPHIC_DATA] [DEMOGRAPHIC_DATA] « ‹ [DATE…" at bounding box center [784, 384] width 421 height 610
click at [940, 713] on icon "button" at bounding box center [936, 703] width 26 height 26
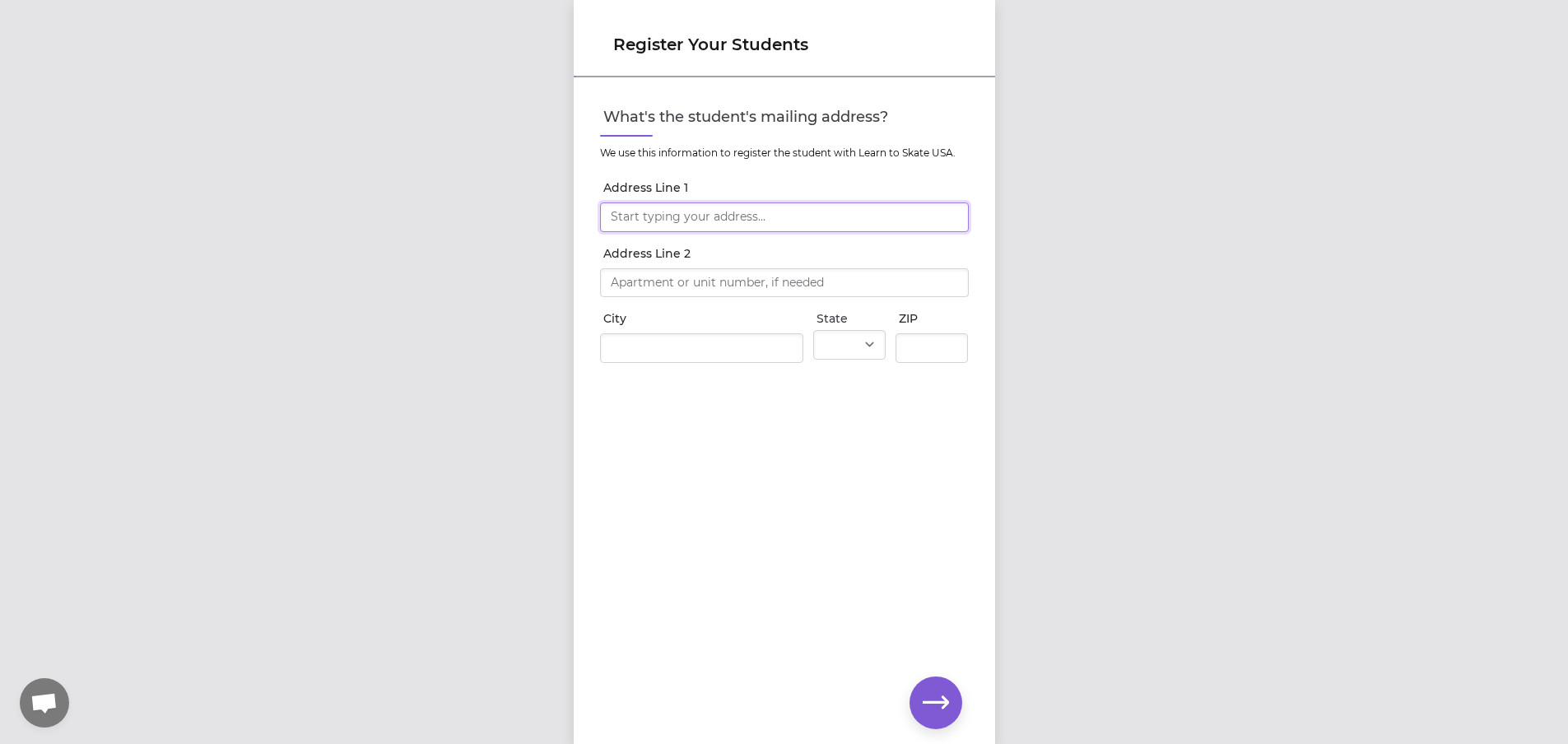
click at [755, 215] on input "Address Line 1" at bounding box center [784, 217] width 369 height 30
type input "[STREET_ADDRESS]"
type input "Coeur d Alene"
select select "ID"
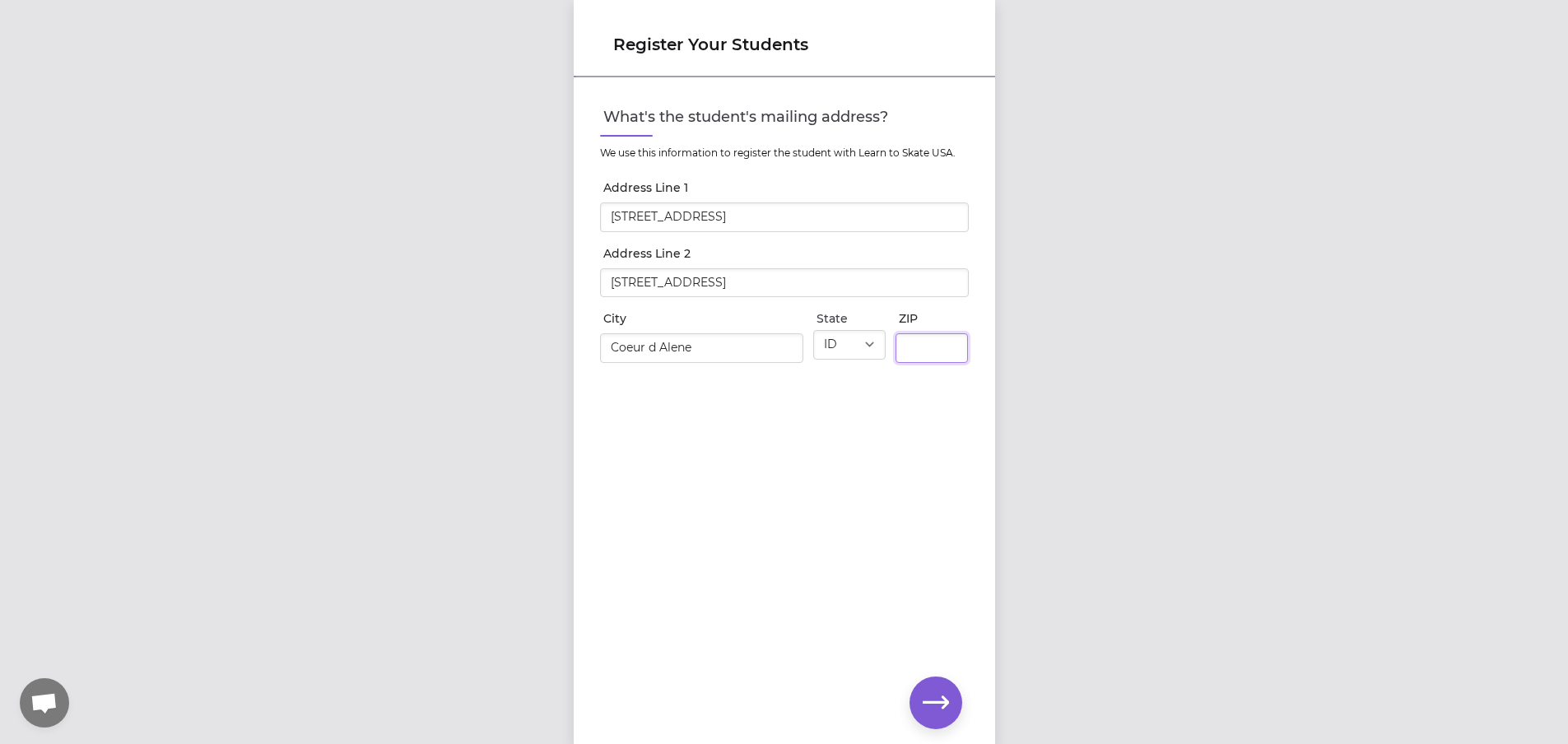
type input "83815"
drag, startPoint x: 757, startPoint y: 281, endPoint x: 561, endPoint y: 281, distance: 196.0
click at [561, 281] on div "Register Your Students What's the student's mailing address? We use this inform…" at bounding box center [784, 372] width 1568 height 744
click at [924, 687] on button "button" at bounding box center [935, 703] width 53 height 53
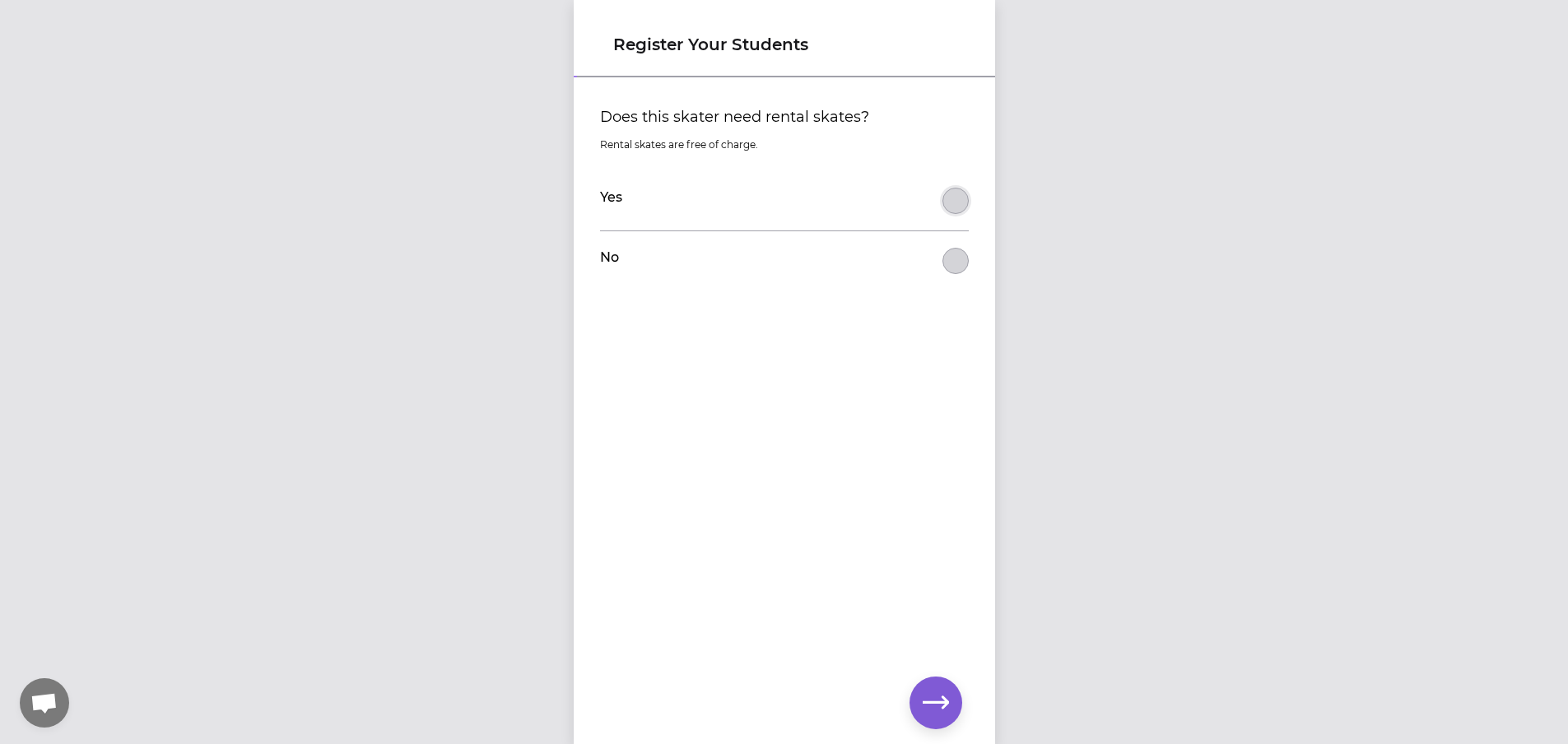
click at [945, 198] on button "Does this skater need rental skates?" at bounding box center [955, 201] width 26 height 26
click at [917, 699] on button "button" at bounding box center [935, 703] width 53 height 53
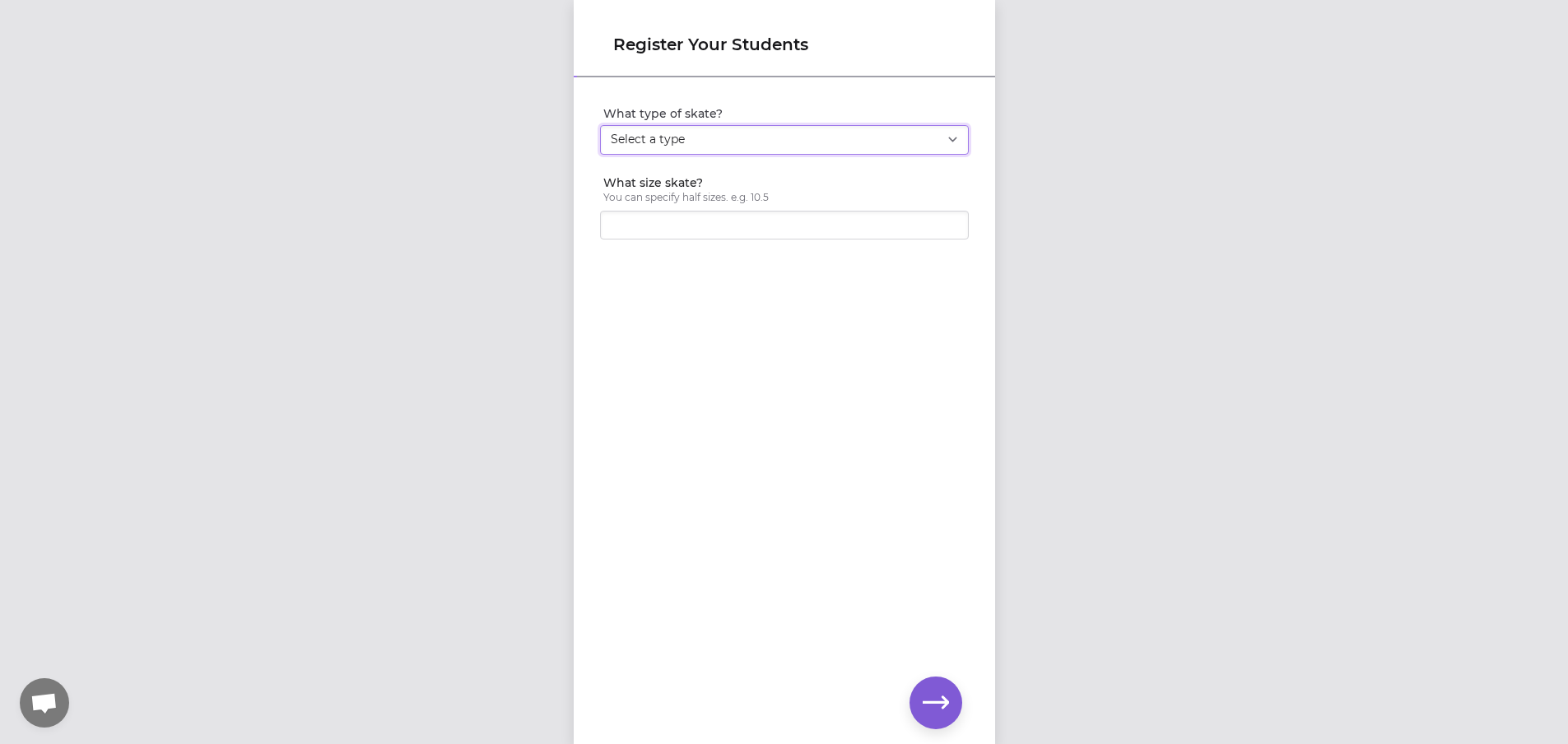
click at [707, 144] on select "Select a type Youth Figure Men's Figure Women's Figure Men's Hockey Women's Hoc…" at bounding box center [784, 140] width 369 height 30
select select "youth_hockey"
click at [600, 125] on select "Select a type Youth Figure Men's Figure Women's Figure Men's Hockey Women's Hoc…" at bounding box center [784, 140] width 369 height 30
click at [718, 233] on input "What size skate?" at bounding box center [784, 226] width 369 height 30
type input "9"
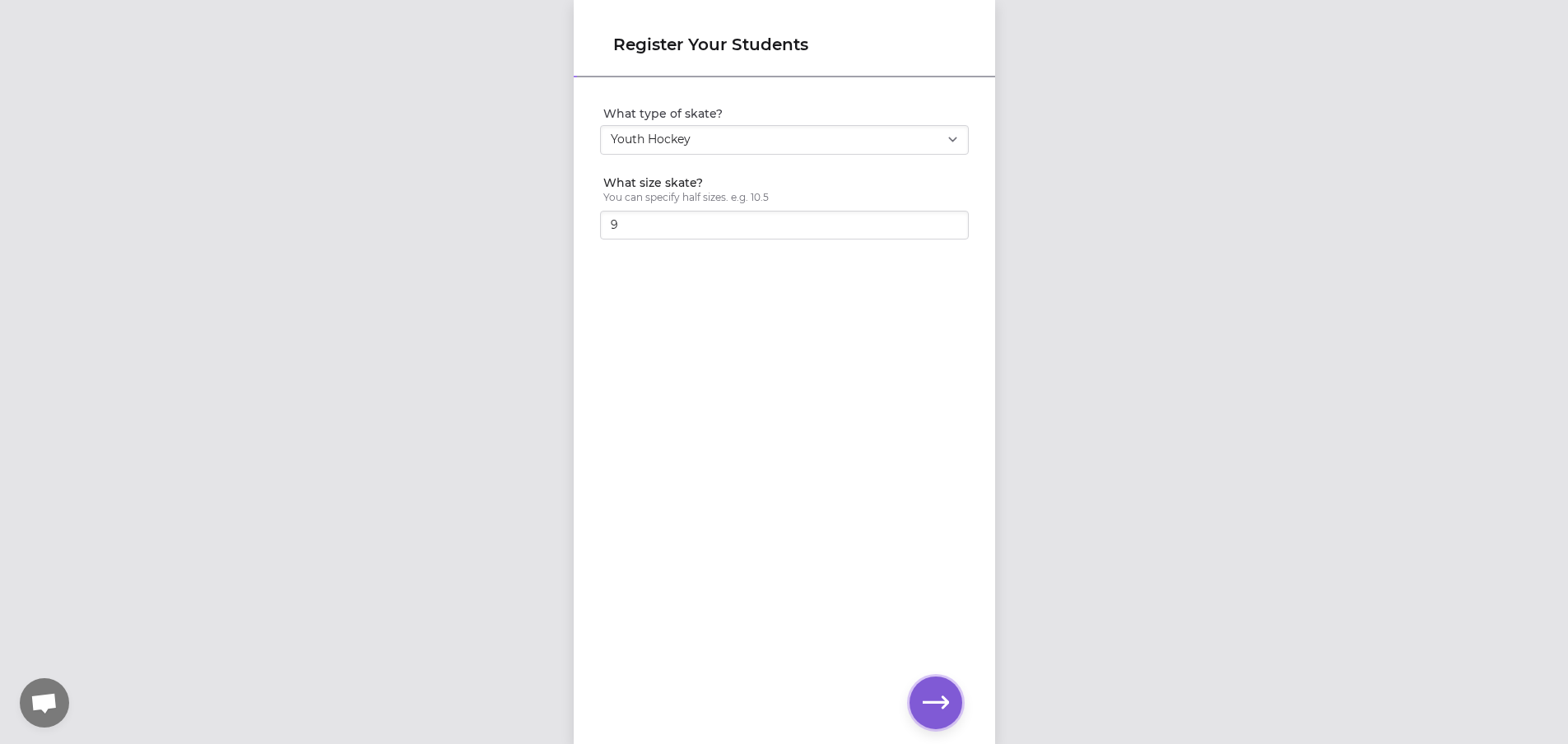
click at [943, 685] on button "button" at bounding box center [935, 703] width 53 height 53
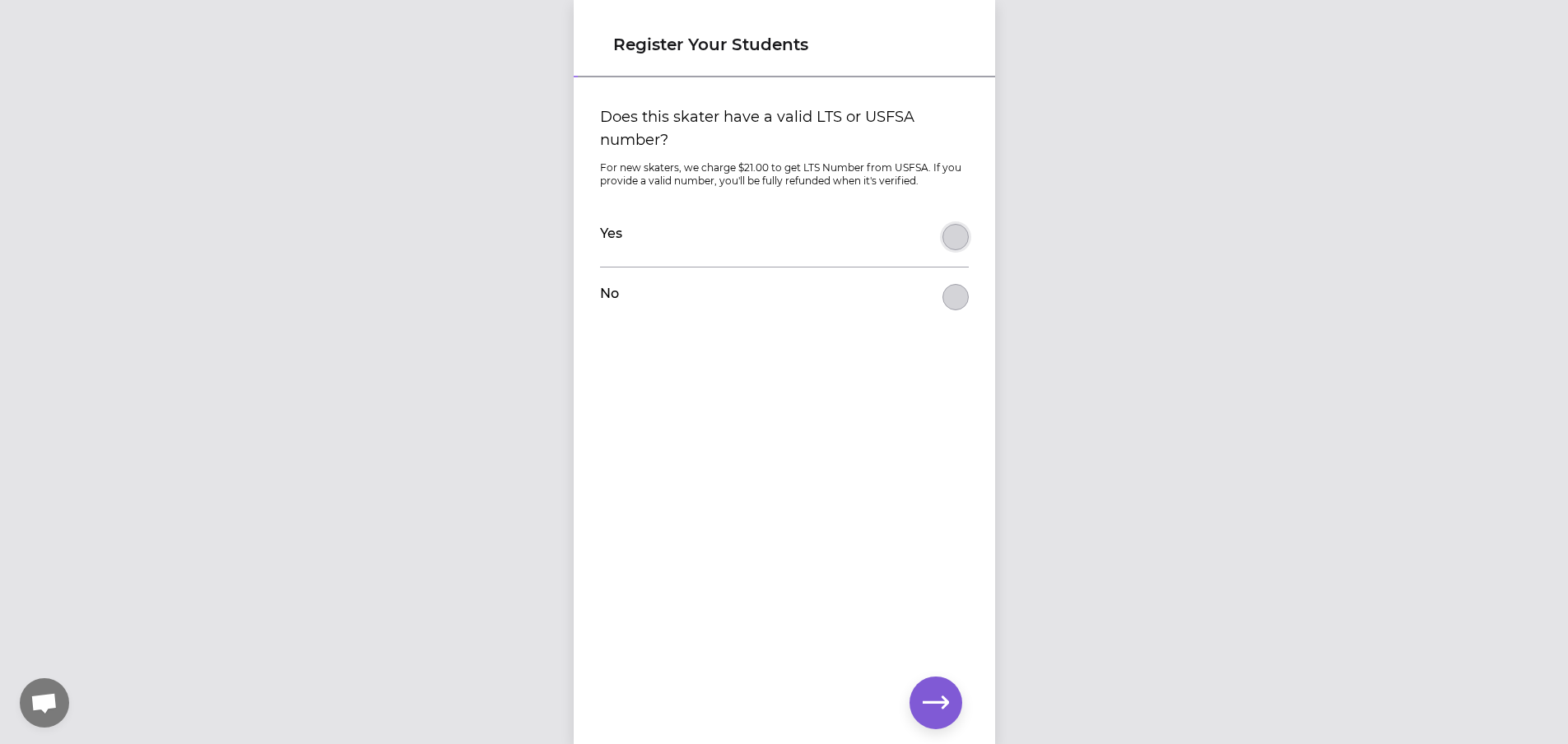
click at [947, 228] on button "Does this skater have a valid LTS or USFSA number?" at bounding box center [955, 237] width 26 height 26
click at [958, 294] on button "Does this skater have a valid LTS or USFSA number?" at bounding box center [955, 297] width 26 height 26
click at [931, 700] on icon "button" at bounding box center [936, 703] width 26 height 26
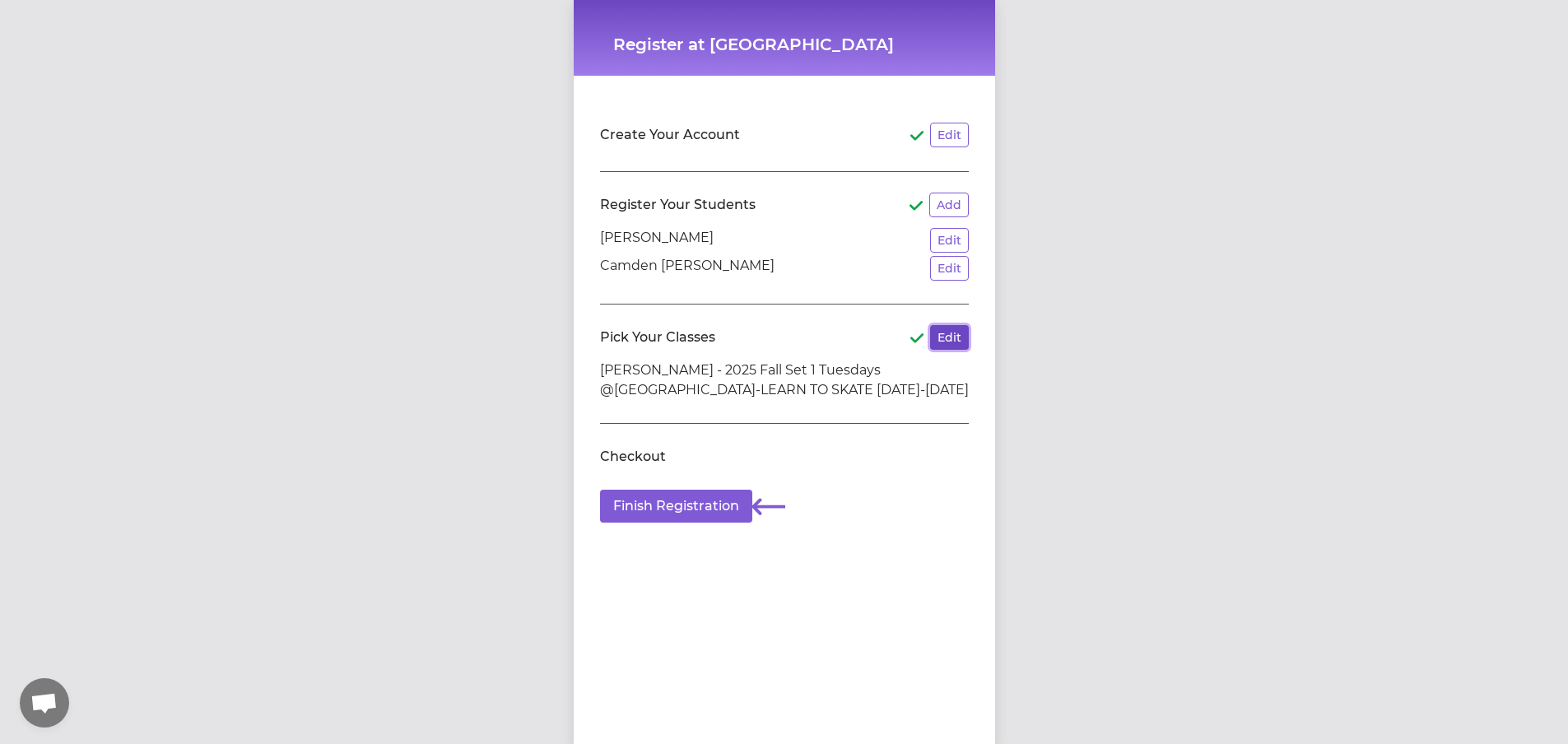
click at [941, 334] on button "Edit" at bounding box center [950, 337] width 39 height 25
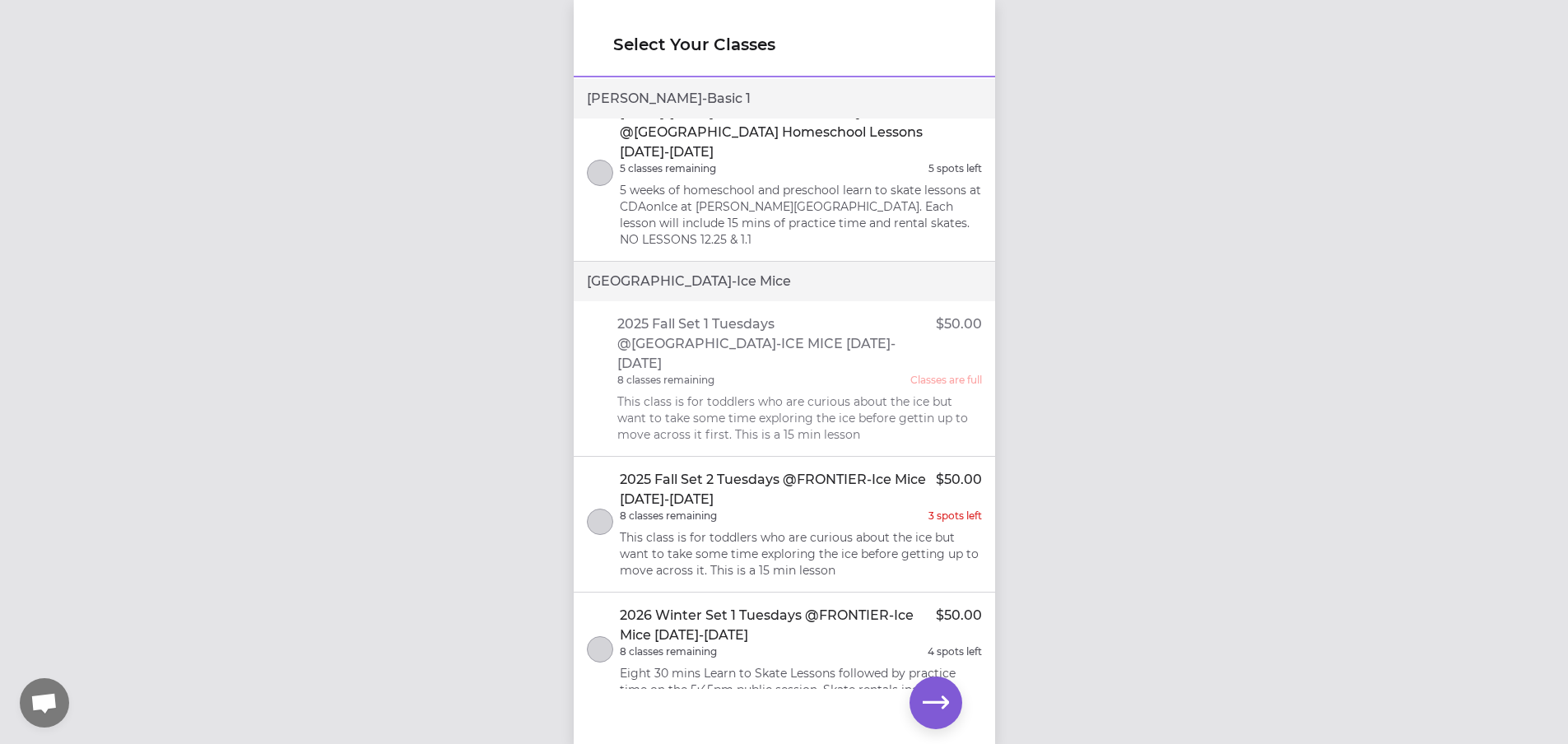
scroll to position [12, 0]
click at [758, 529] on p "This class is for toddlers who are curious about the ice but want to take some …" at bounding box center [800, 554] width 362 height 49
click at [934, 705] on icon "button" at bounding box center [936, 703] width 26 height 26
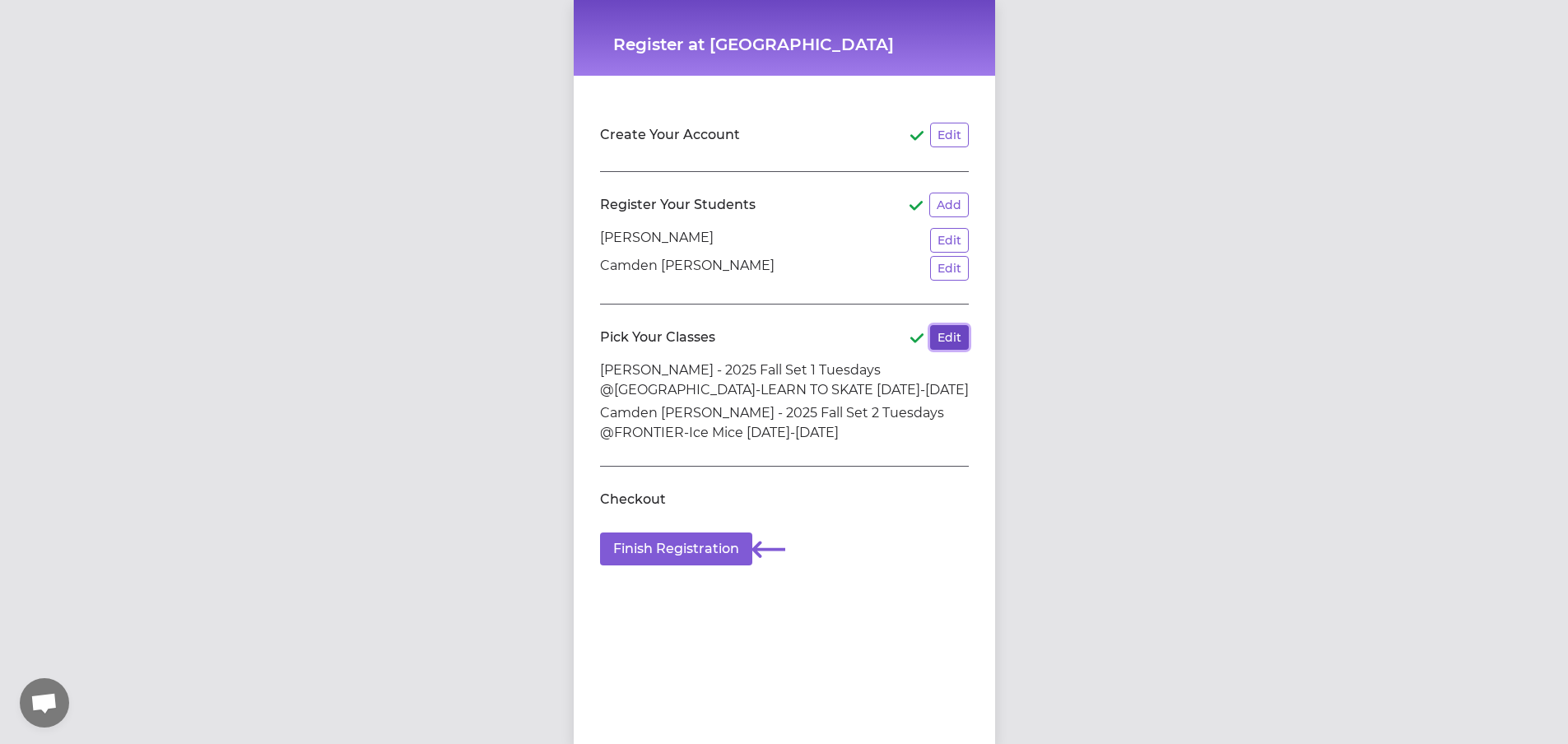
click at [935, 334] on button "Edit" at bounding box center [950, 337] width 39 height 25
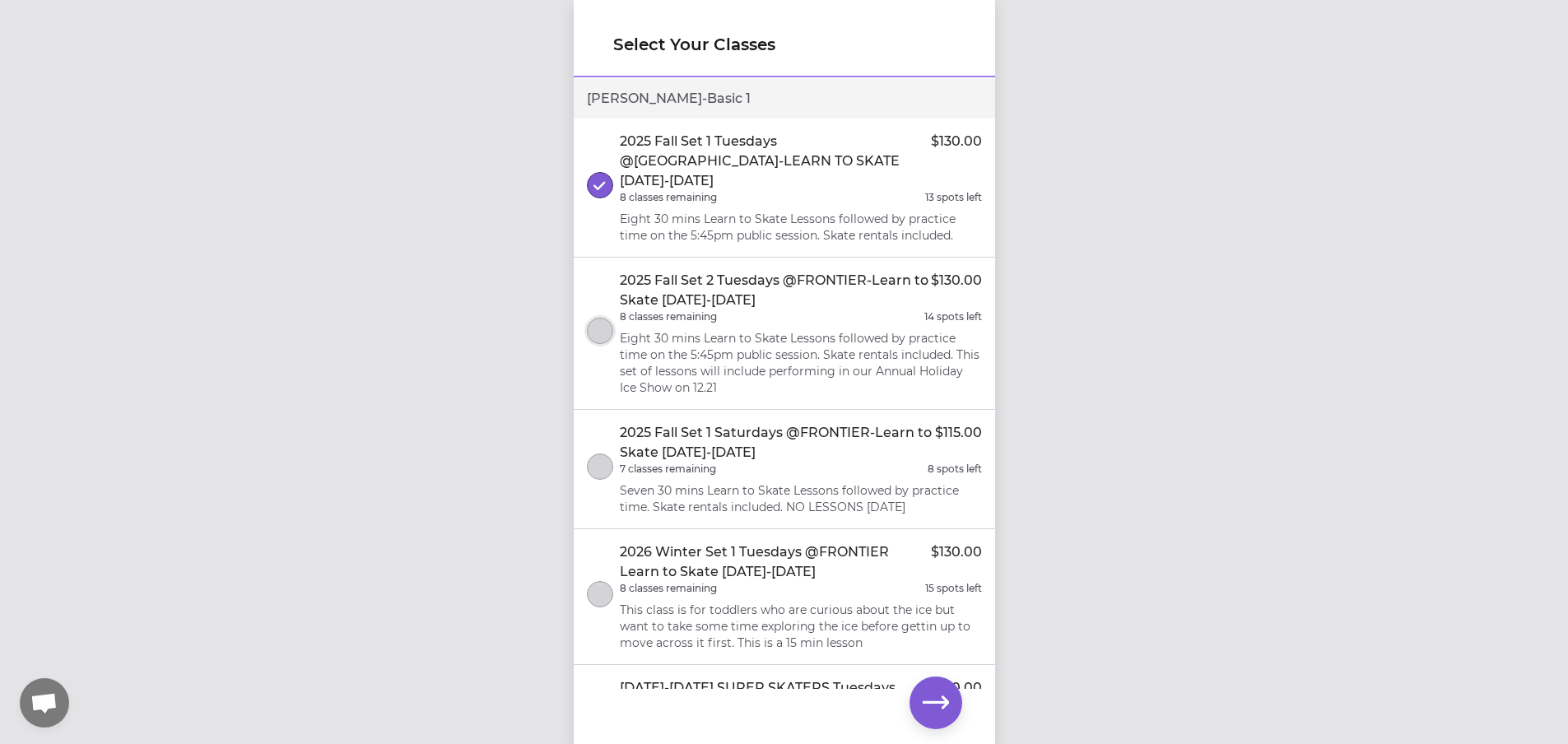
click at [600, 318] on button "select class" at bounding box center [600, 331] width 26 height 26
click at [615, 152] on li "2025 Fall Set 1 Tuesdays @[GEOGRAPHIC_DATA]-LEARN TO SKATE [DATE]-[DATE] $130.0…" at bounding box center [784, 189] width 421 height 139
click at [945, 699] on icon "button" at bounding box center [936, 702] width 26 height 12
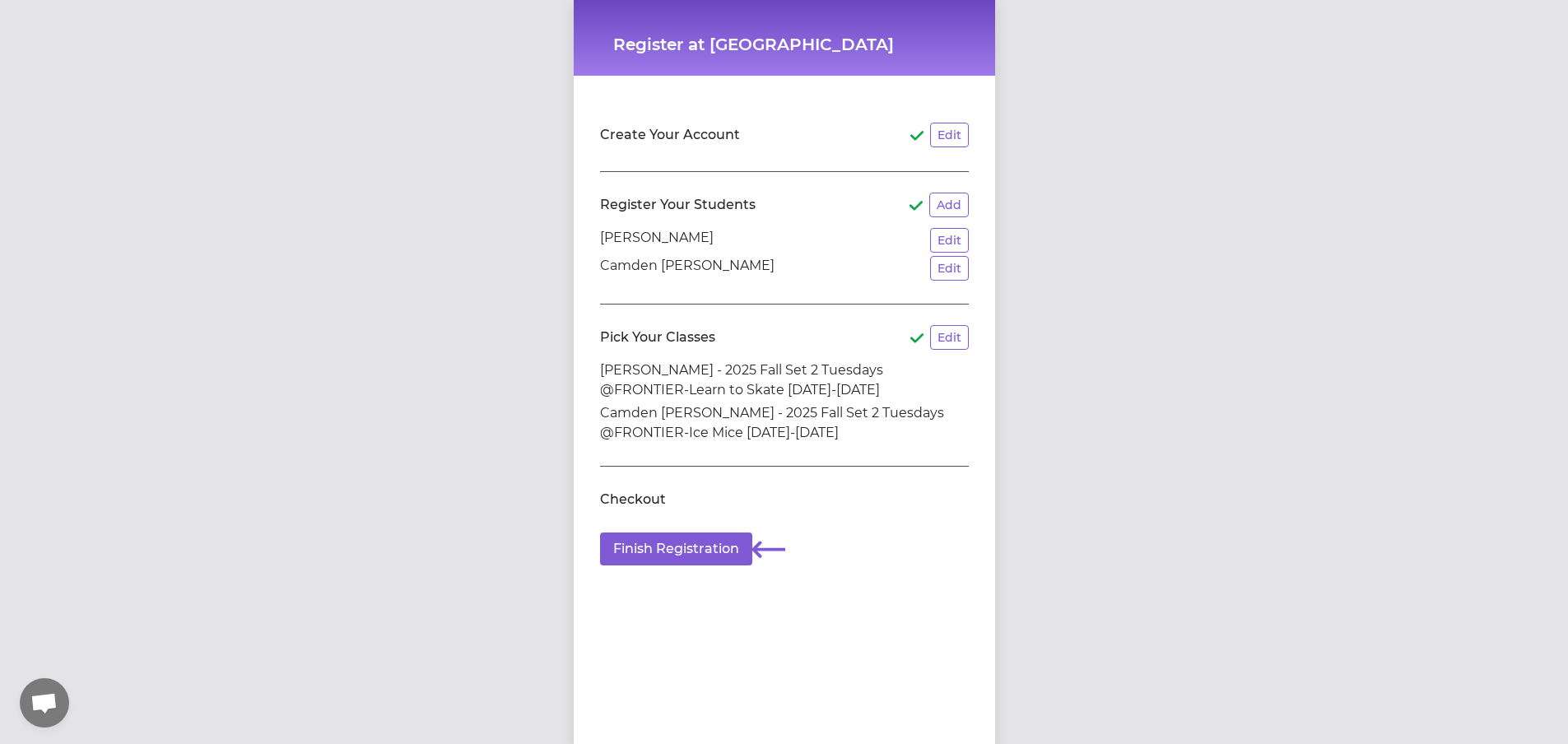
scroll to position [12, 0]
click at [689, 533] on button "Finish Registration" at bounding box center [676, 548] width 152 height 33
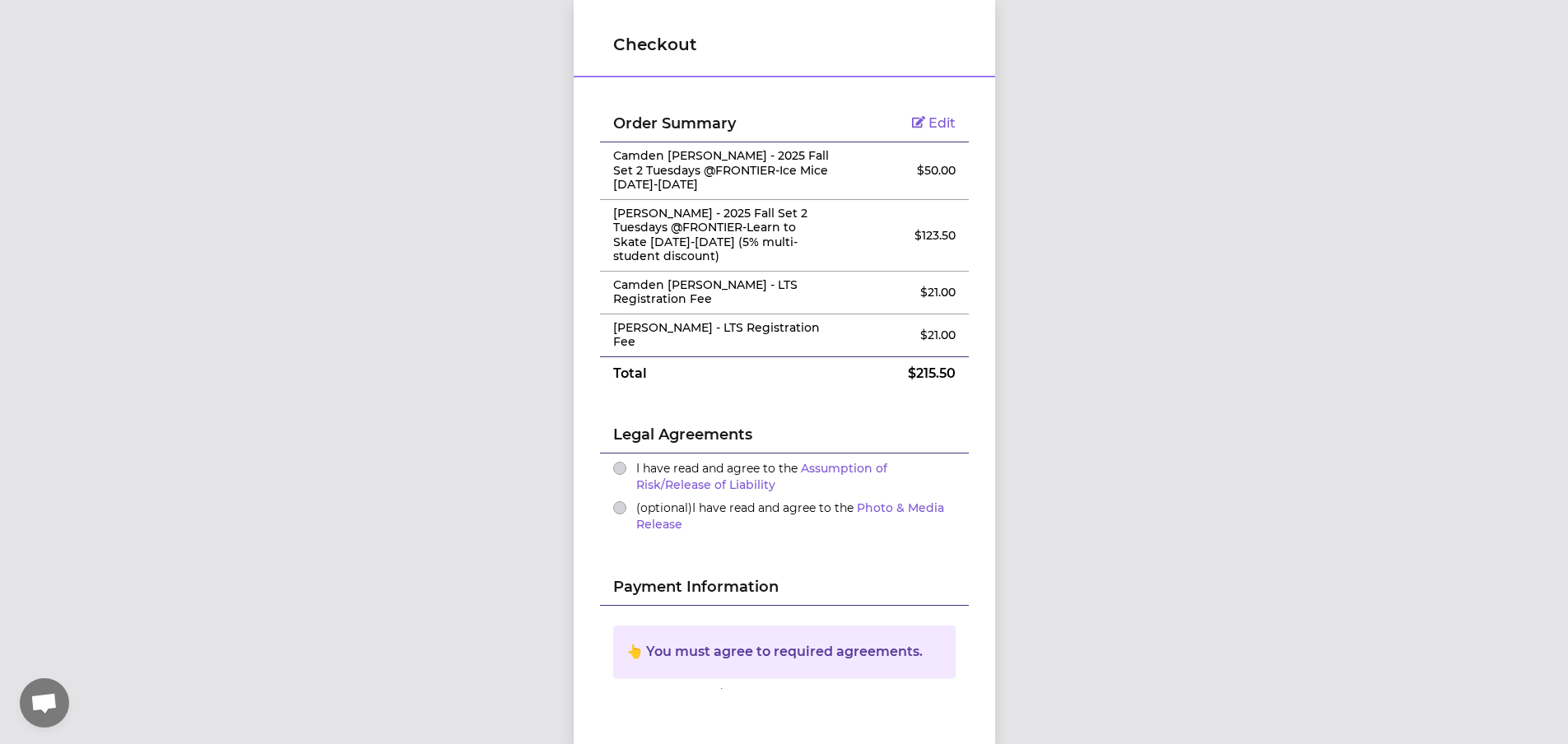
click at [929, 120] on span "Edit" at bounding box center [941, 123] width 27 height 16
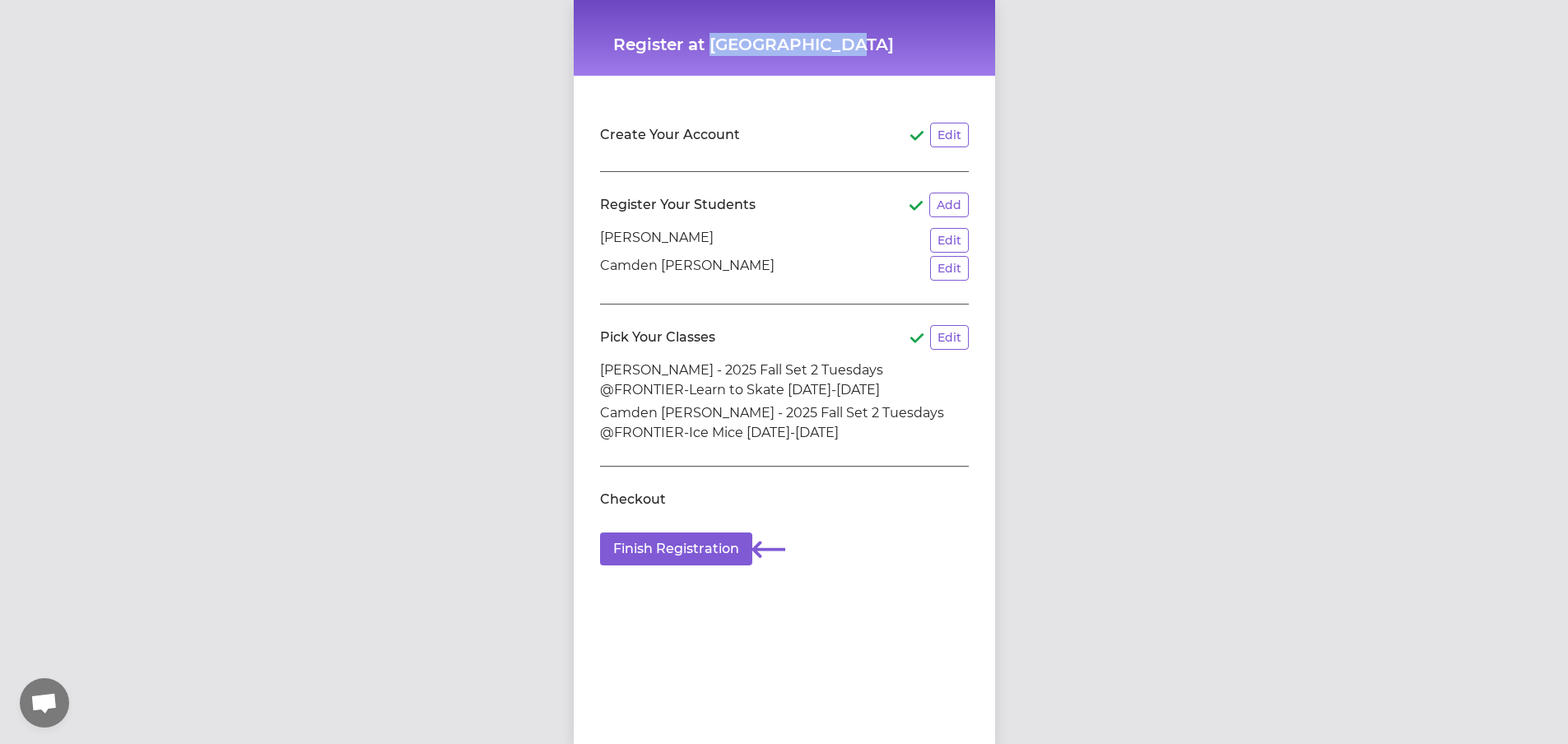
drag, startPoint x: 707, startPoint y: 46, endPoint x: 830, endPoint y: 49, distance: 123.0
click at [830, 49] on h1 "Register at [GEOGRAPHIC_DATA]" at bounding box center [784, 44] width 343 height 23
copy h1 "[GEOGRAPHIC_DATA]"
click at [355, 165] on div "Register at [GEOGRAPHIC_DATA] Create Your Account Edit Register Your Students A…" at bounding box center [784, 372] width 1568 height 744
click at [936, 342] on button "Edit" at bounding box center [950, 337] width 39 height 25
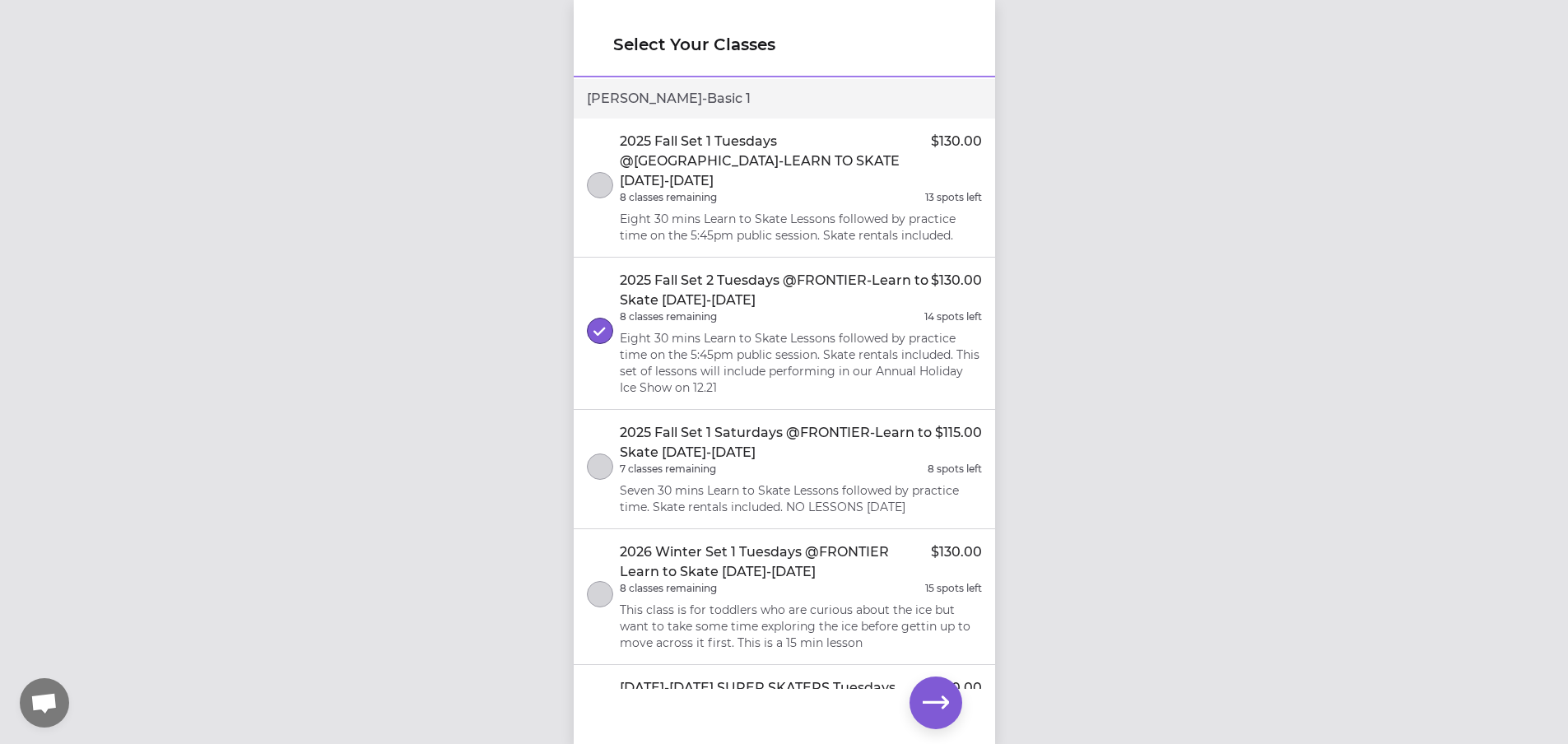
click at [651, 339] on p "Eight 30 mins Learn to Skate Lessons followed by practice time on the 5:45pm pu…" at bounding box center [800, 362] width 362 height 66
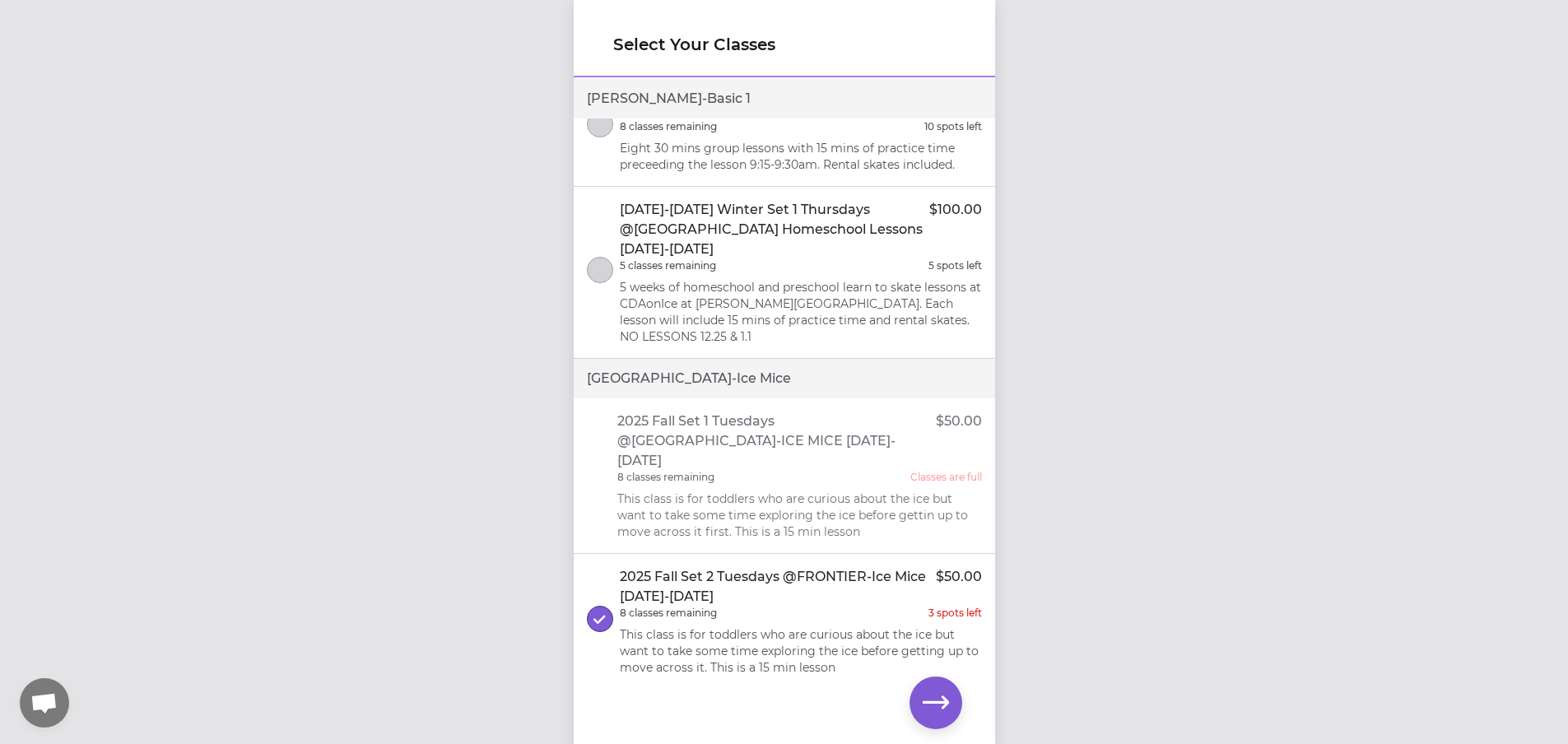
scroll to position [986, 0]
